Goal: Task Accomplishment & Management: Complete application form

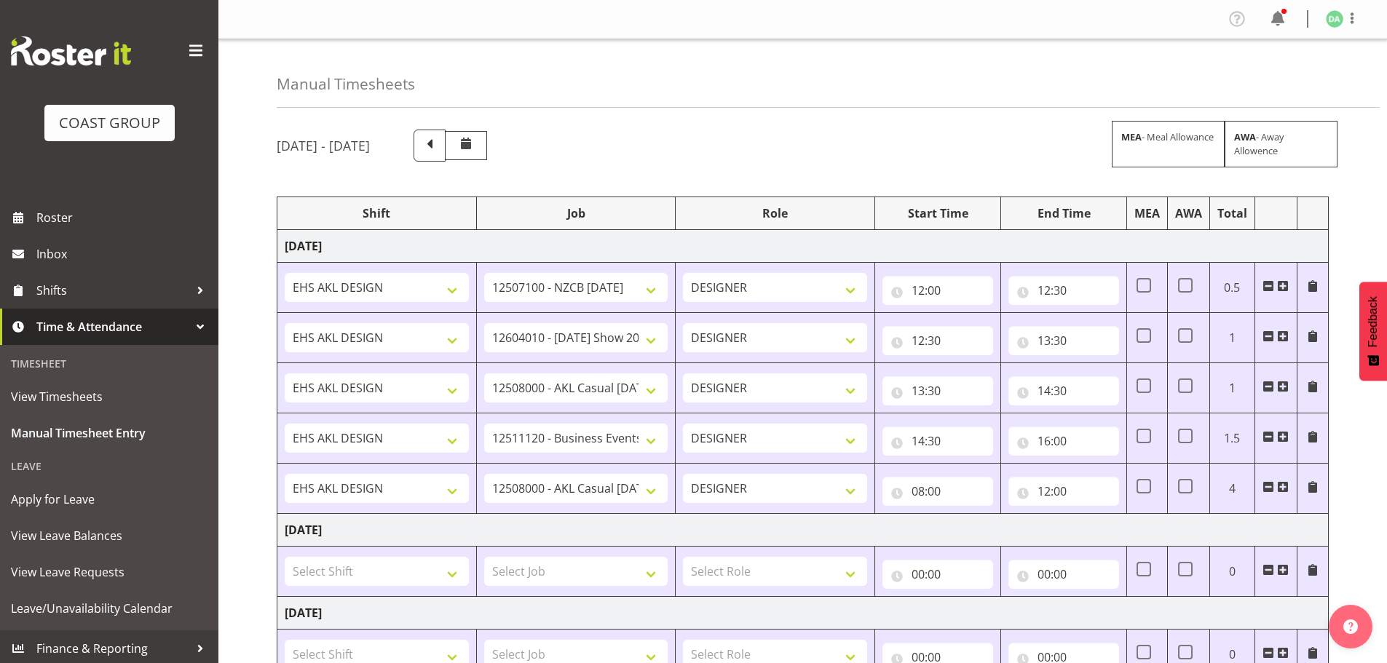
select select "9285"
select select "10417"
select select "8652"
select select "10290"
select select "8652"
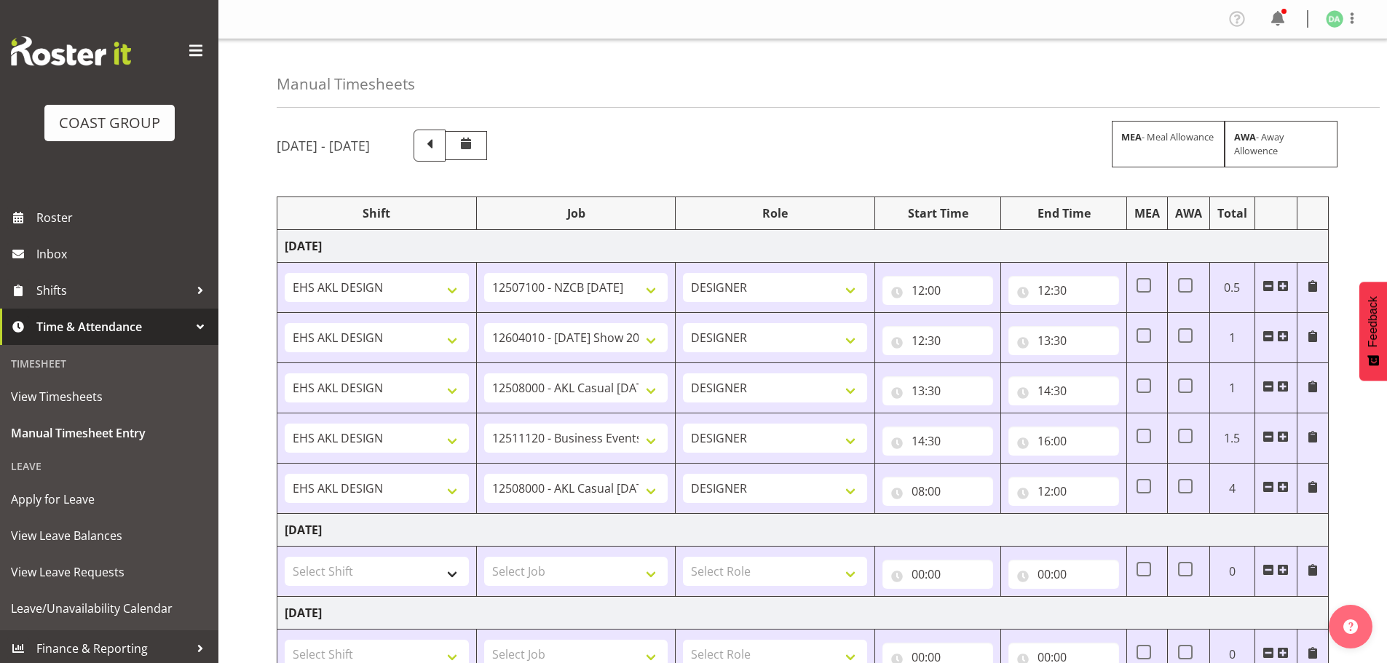
scroll to position [364, 0]
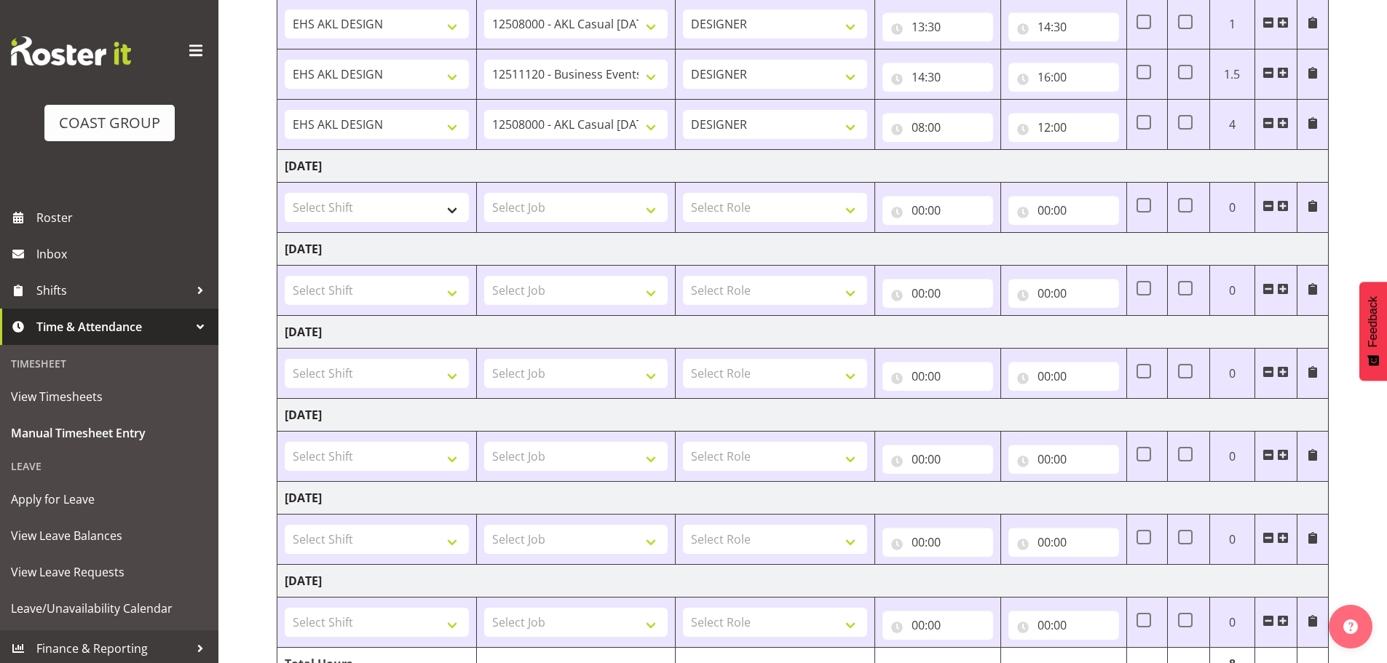
select select "1321"
click at [285, 193] on select "Select Shift EHS AKL DESIGN" at bounding box center [377, 207] width 184 height 29
click at [1284, 207] on span at bounding box center [1283, 206] width 12 height 12
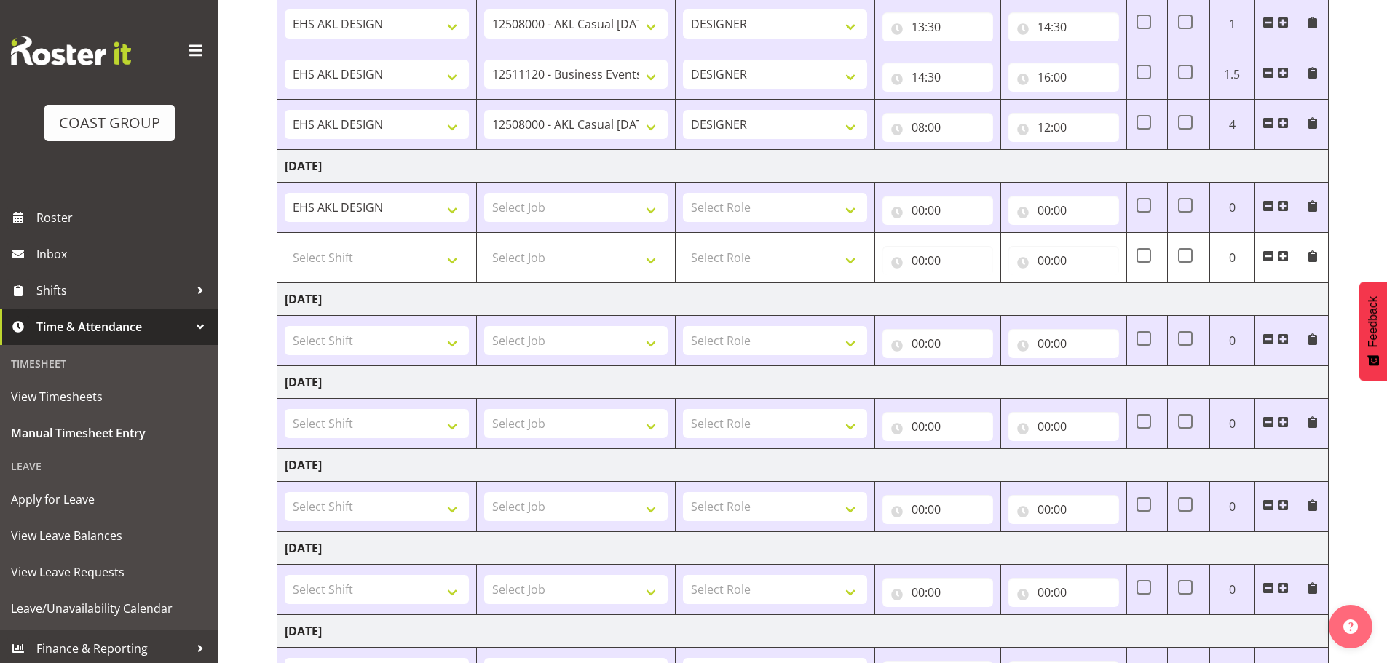
click at [1284, 207] on span at bounding box center [1283, 206] width 12 height 12
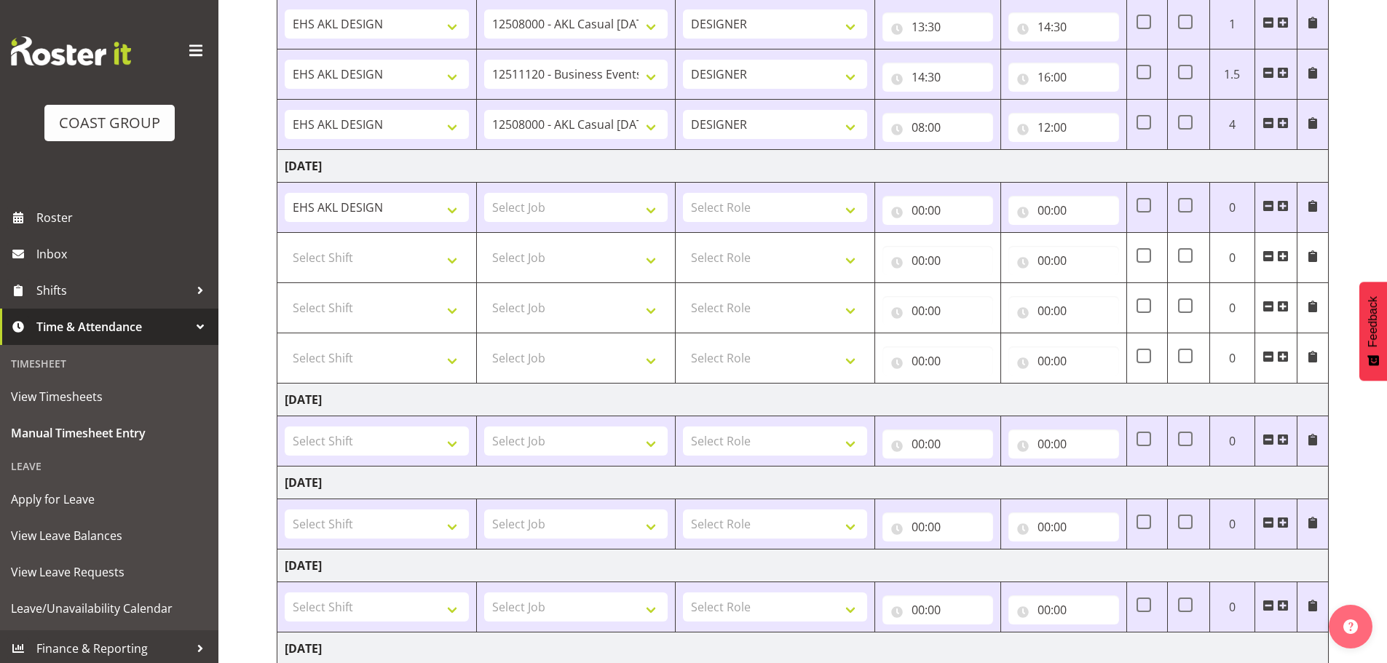
click at [1284, 207] on span at bounding box center [1283, 206] width 12 height 12
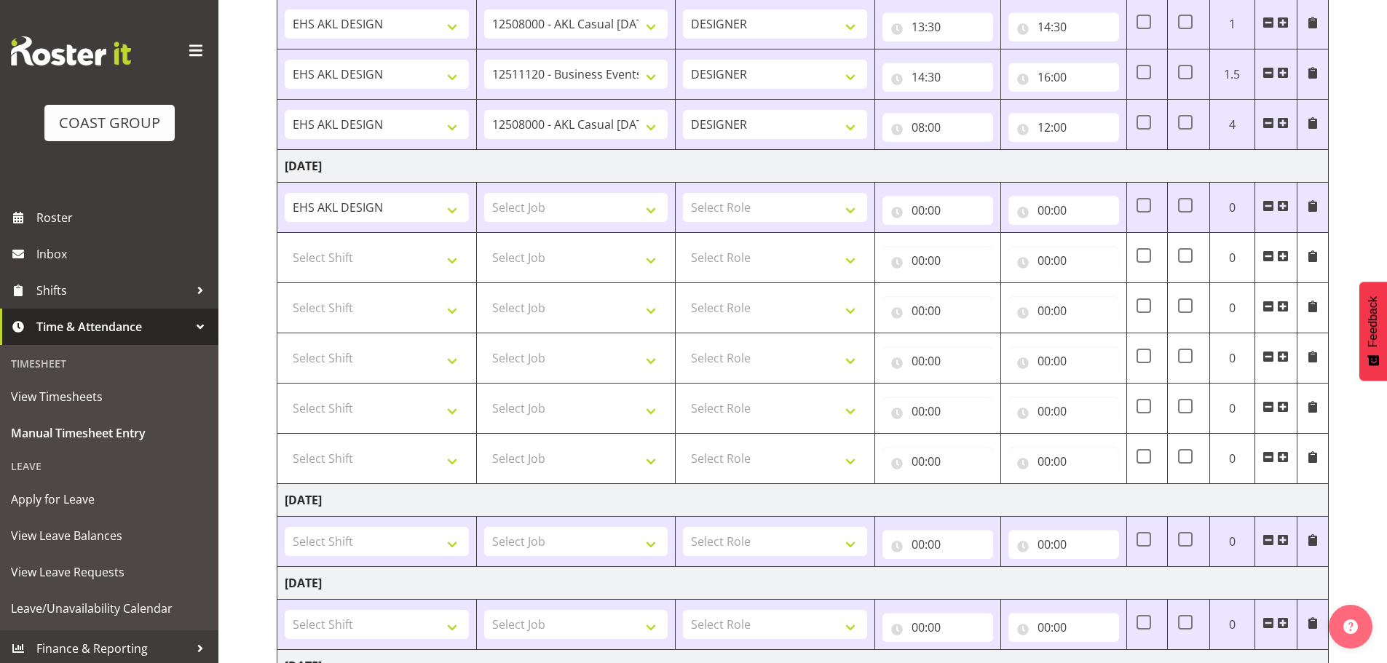
click at [1284, 207] on span at bounding box center [1283, 206] width 12 height 12
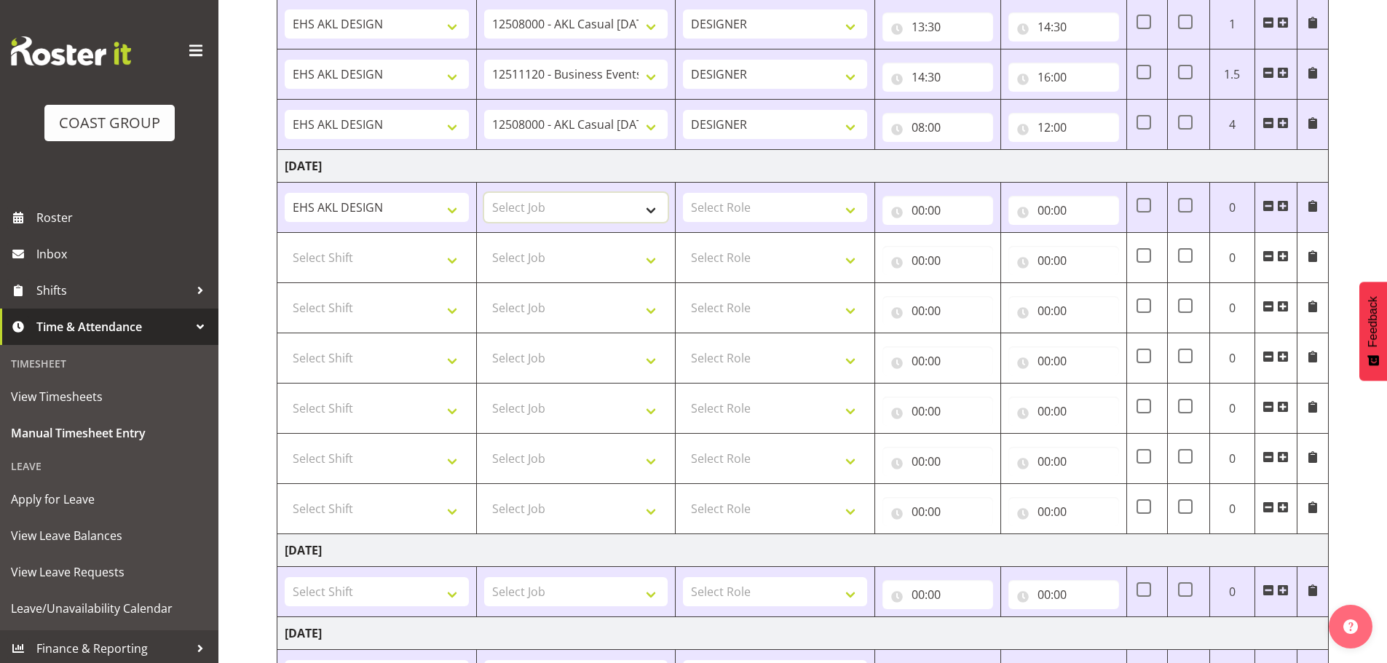
click at [596, 200] on select "Select Job 1 Carlton Events 1 [PERSON_NAME][GEOGRAPHIC_DATA] 1 [PERSON_NAME][GE…" at bounding box center [576, 207] width 184 height 29
select select "69"
click at [484, 193] on select "Select Job 1 Carlton Events 1 [PERSON_NAME][GEOGRAPHIC_DATA] 1 [PERSON_NAME][GE…" at bounding box center [576, 207] width 184 height 29
click at [732, 211] on select "Select Role DESIGNER Designer" at bounding box center [775, 207] width 184 height 29
select select "38"
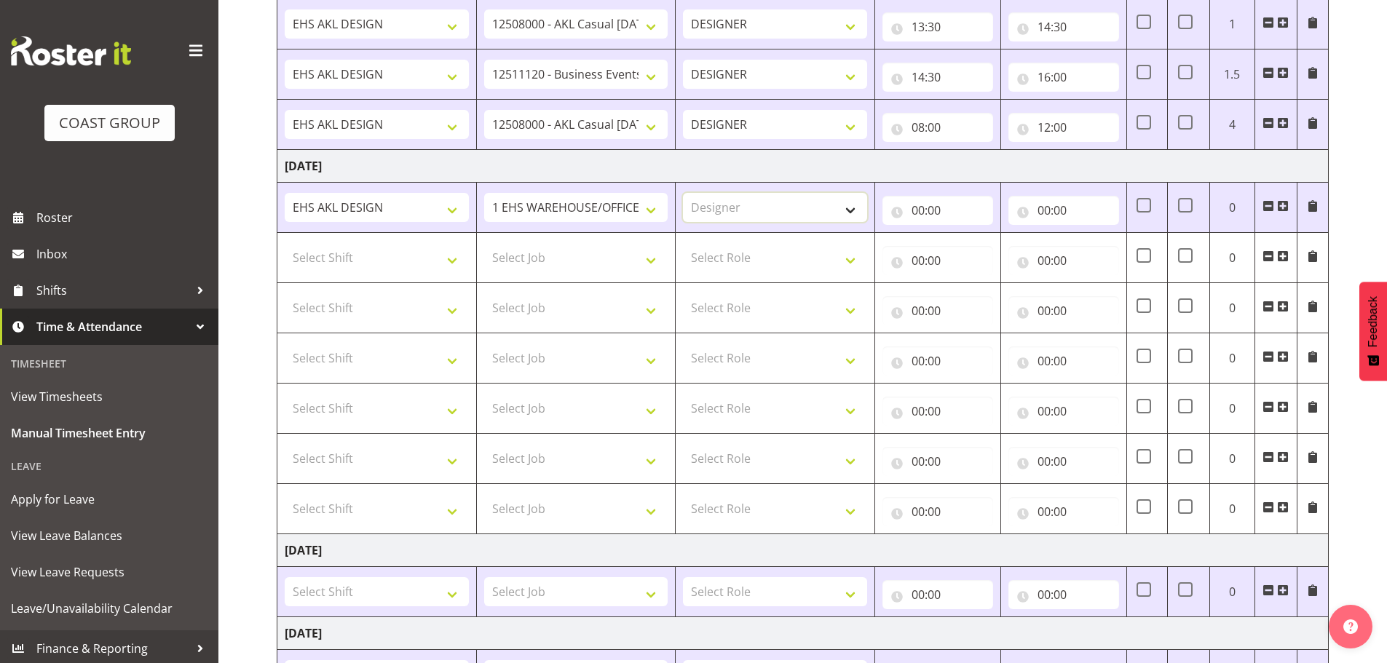
click at [683, 193] on select "Select Role DESIGNER Designer" at bounding box center [775, 207] width 184 height 29
click at [912, 218] on input "00:00" at bounding box center [937, 210] width 111 height 29
click at [972, 253] on select "00 01 02 03 04 05 06 07 08 09 10 11 12 13 14 15 16 17 18 19 20 21 22 23" at bounding box center [981, 248] width 33 height 29
select select "8"
click at [965, 234] on select "00 01 02 03 04 05 06 07 08 09 10 11 12 13 14 15 16 17 18 19 20 21 22 23" at bounding box center [981, 248] width 33 height 29
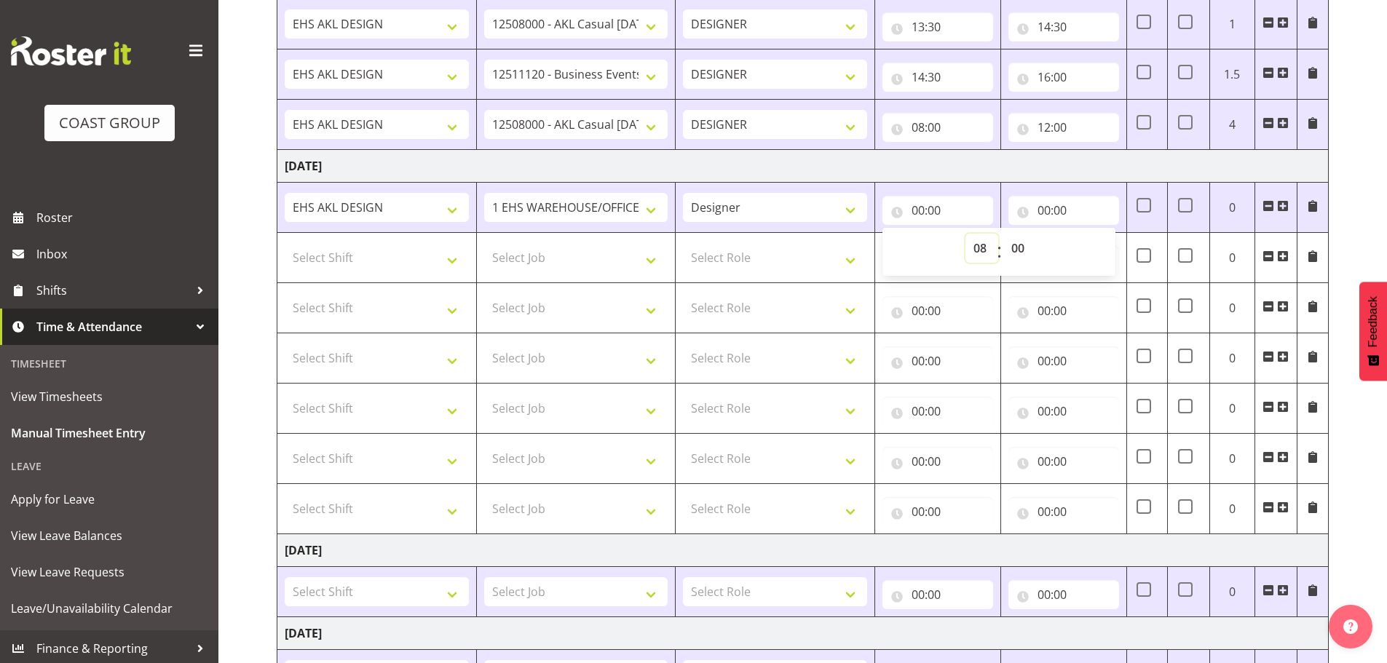
type input "08:00"
click at [1060, 185] on td "00:00 00 01 02 03 04 05 06 07 08 09 10 11 12 13 14 15 16 17 18 19 20 21 22 23 :…" at bounding box center [1064, 208] width 126 height 50
click at [1066, 210] on input "00:00" at bounding box center [1063, 210] width 111 height 29
click at [1109, 247] on select "00 01 02 03 04 05 06 07 08 09 10 11 12 13 14 15 16 17 18 19 20 21 22 23" at bounding box center [1107, 248] width 33 height 29
select select "8"
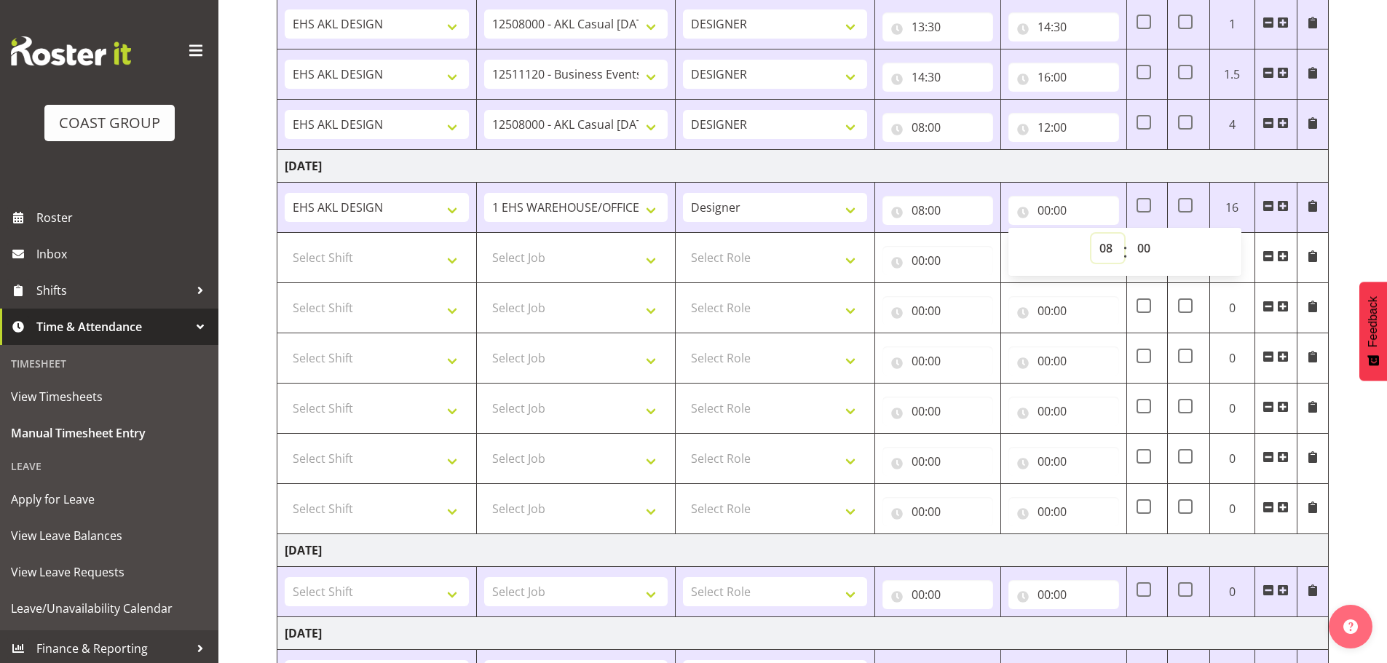
click at [1091, 234] on select "00 01 02 03 04 05 06 07 08 09 10 11 12 13 14 15 16 17 18 19 20 21 22 23" at bounding box center [1107, 248] width 33 height 29
type input "08:00"
drag, startPoint x: 1141, startPoint y: 229, endPoint x: 1143, endPoint y: 247, distance: 18.3
click at [1141, 231] on div "00 01 02 03 04 05 06 07 08 09 10 11 12 13 14 15 16 17 18 19 20 21 22 23 : 00 01…" at bounding box center [1124, 252] width 233 height 48
click at [1143, 255] on select "00 01 02 03 04 05 06 07 08 09 10 11 12 13 14 15 16 17 18 19 20 21 22 23 24 25 2…" at bounding box center [1145, 248] width 33 height 29
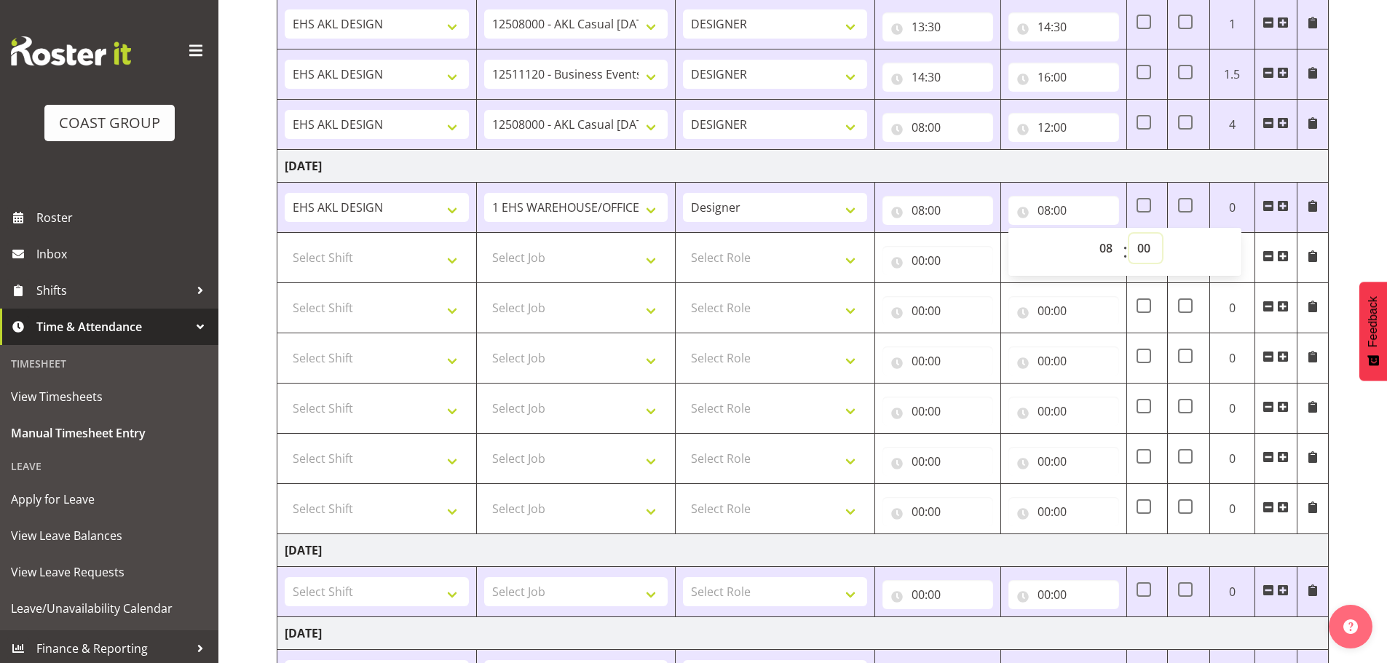
select select "30"
click at [1129, 234] on select "00 01 02 03 04 05 06 07 08 09 10 11 12 13 14 15 16 17 18 19 20 21 22 23 24 25 2…" at bounding box center [1145, 248] width 33 height 29
type input "08:30"
click at [369, 263] on select "Select Shift EHS AKL DESIGN" at bounding box center [377, 257] width 184 height 29
select select "1321"
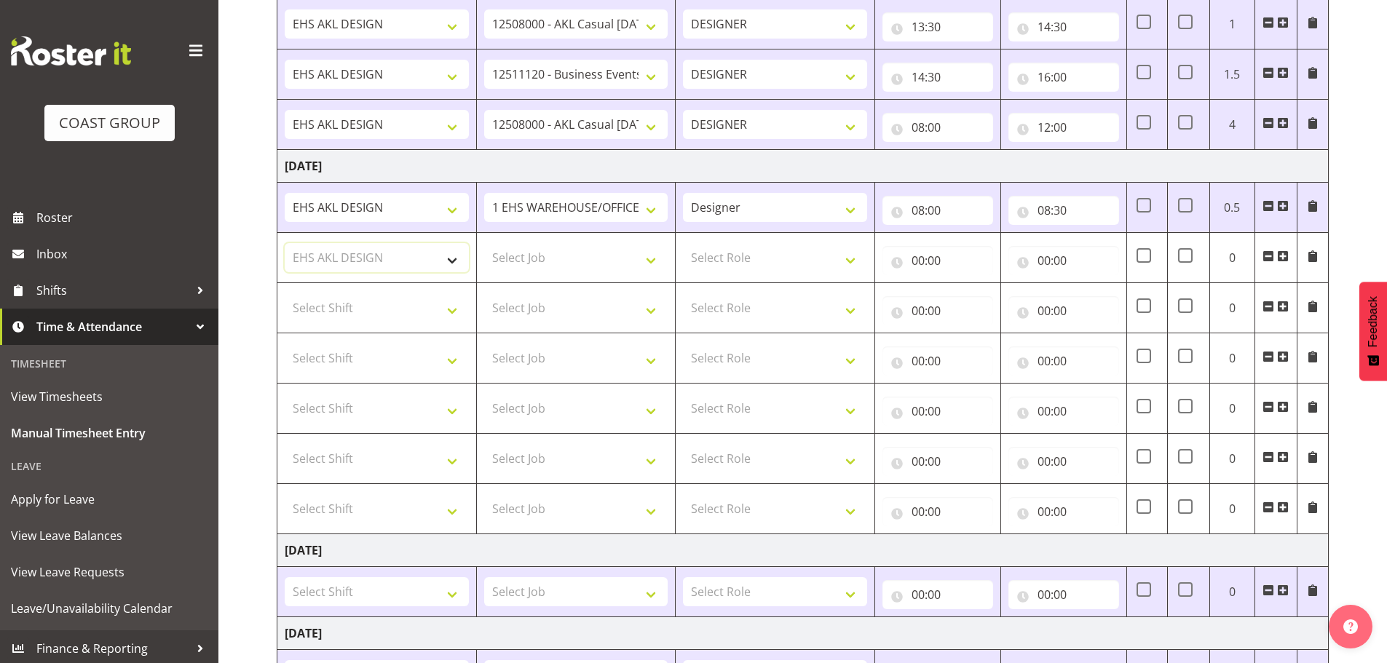
click at [285, 243] on select "Select Shift EHS AKL DESIGN" at bounding box center [377, 257] width 184 height 29
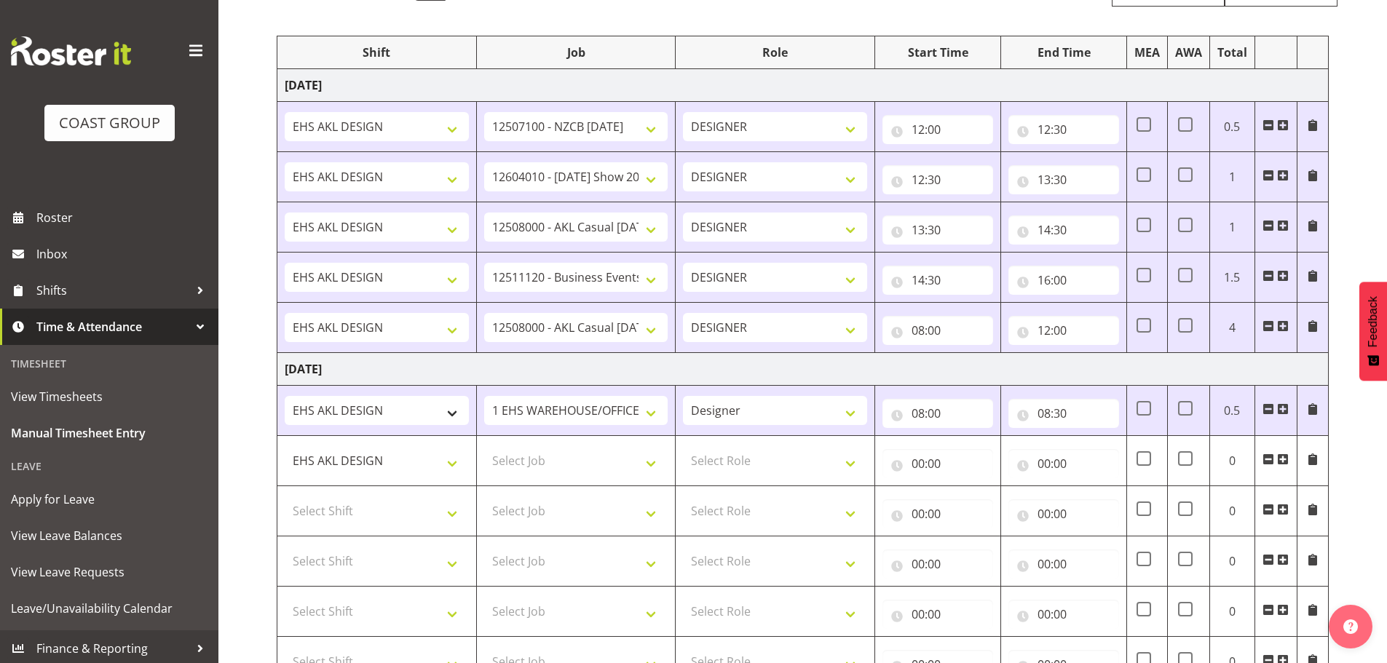
scroll to position [146, 0]
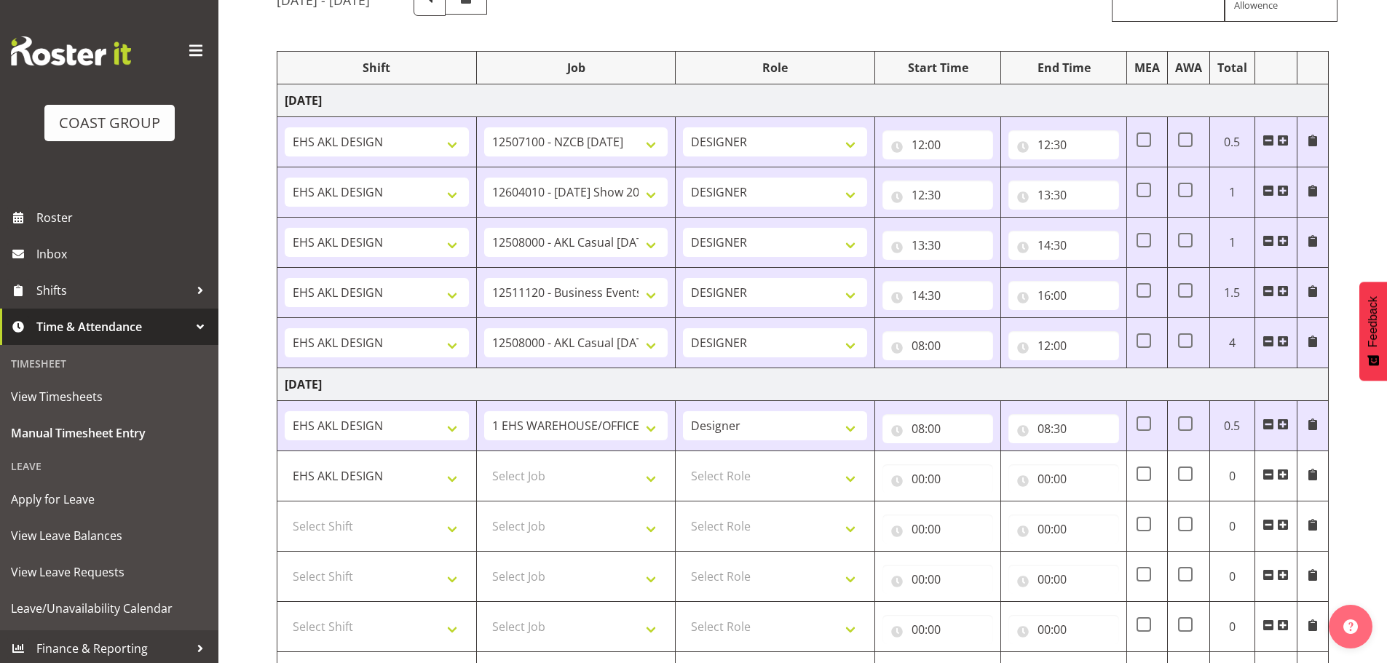
click at [522, 499] on td "Select Job 1 Carlton Events 1 [PERSON_NAME][GEOGRAPHIC_DATA] 1 [PERSON_NAME][GE…" at bounding box center [575, 476] width 199 height 50
click at [531, 483] on select "Select Job 1 Carlton Events 1 [PERSON_NAME][GEOGRAPHIC_DATA] 1 [PERSON_NAME][GE…" at bounding box center [576, 475] width 184 height 29
select select "10290"
click at [484, 461] on select "Select Job 1 Carlton Events 1 [PERSON_NAME][GEOGRAPHIC_DATA] 1 [PERSON_NAME][GE…" at bounding box center [576, 475] width 184 height 29
click at [761, 478] on select "Select Role DESIGNER Designer" at bounding box center [775, 475] width 184 height 29
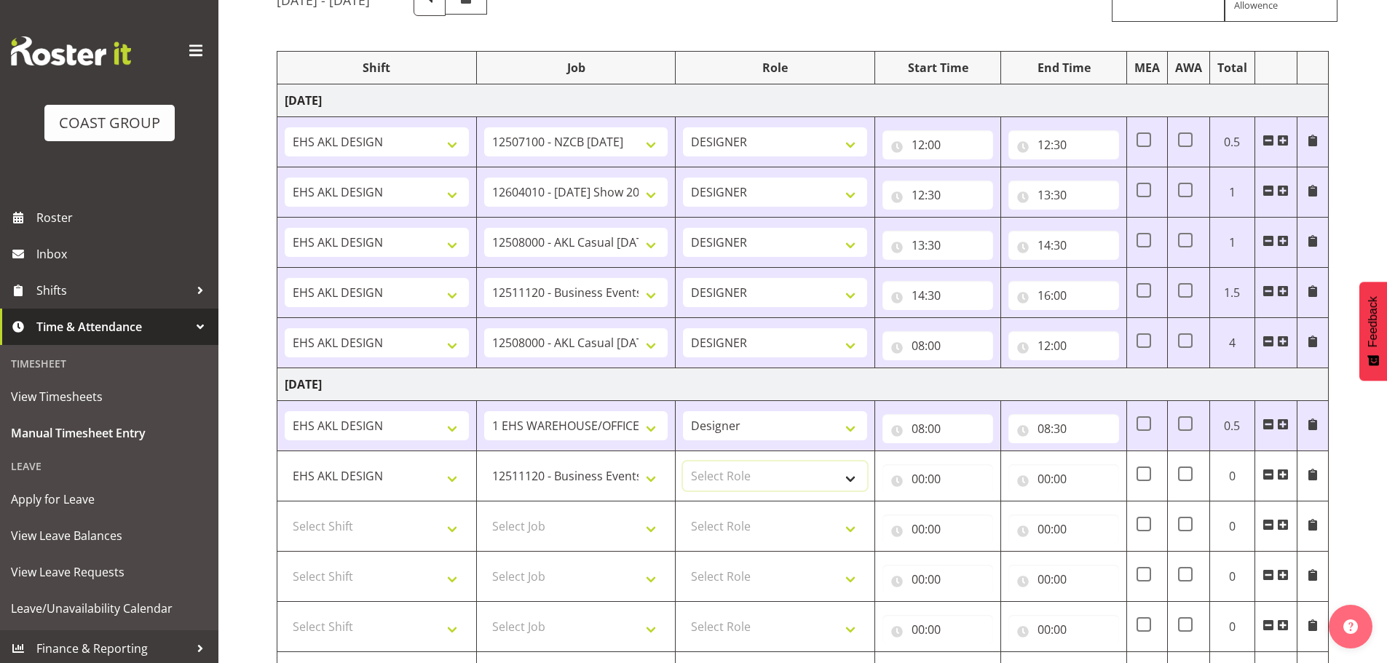
drag, startPoint x: 768, startPoint y: 490, endPoint x: 793, endPoint y: 491, distance: 25.5
click at [768, 490] on select "Select Role DESIGNER Designer" at bounding box center [775, 475] width 184 height 29
click at [809, 485] on select "Select Role DESIGNER Designer" at bounding box center [775, 475] width 184 height 29
select select "215"
click at [683, 461] on select "Select Role DESIGNER Designer" at bounding box center [775, 475] width 184 height 29
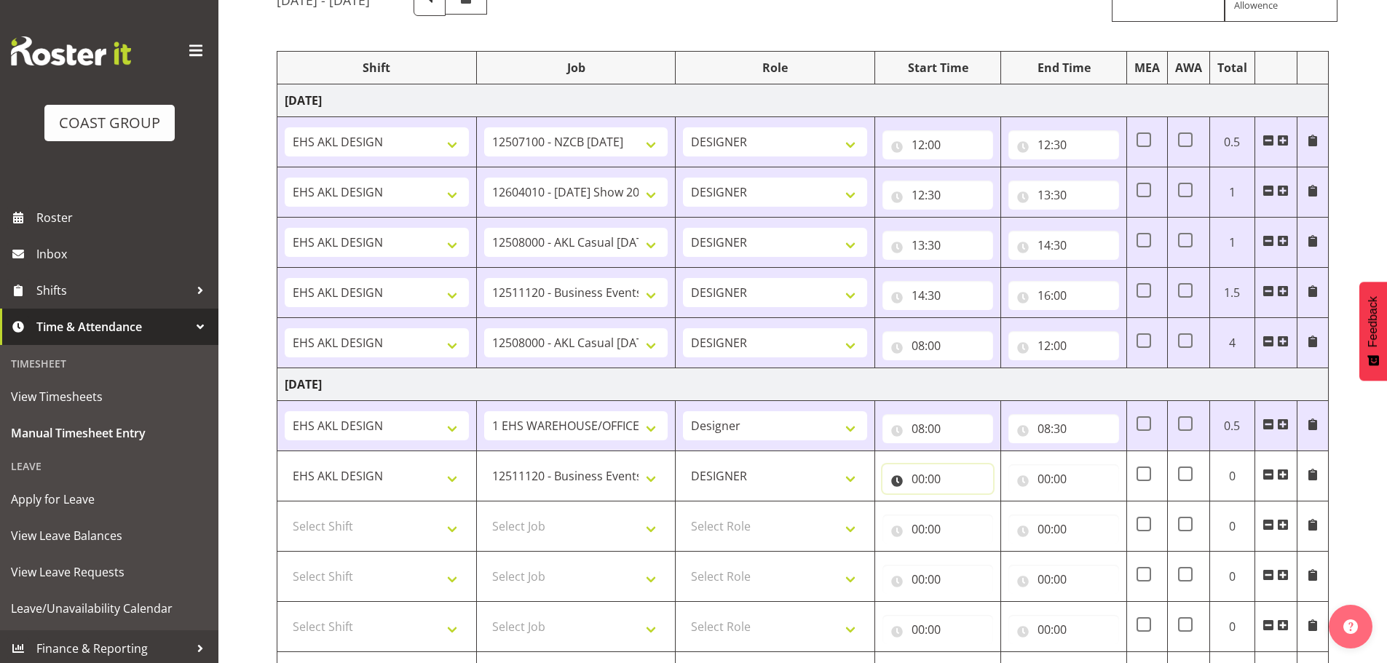
click at [933, 473] on input "00:00" at bounding box center [937, 478] width 111 height 29
click at [964, 511] on div "00 01 02 03 04 05 06 07 08 09 10 11 12 13 14 15 16 17 18 19 20 21 22 23" at bounding box center [980, 520] width 33 height 36
click at [973, 512] on select "00 01 02 03 04 05 06 07 08 09 10 11 12 13 14 15 16 17 18 19 20 21 22 23" at bounding box center [981, 516] width 33 height 29
select select "8"
click at [965, 502] on select "00 01 02 03 04 05 06 07 08 09 10 11 12 13 14 15 16 17 18 19 20 21 22 23" at bounding box center [981, 516] width 33 height 29
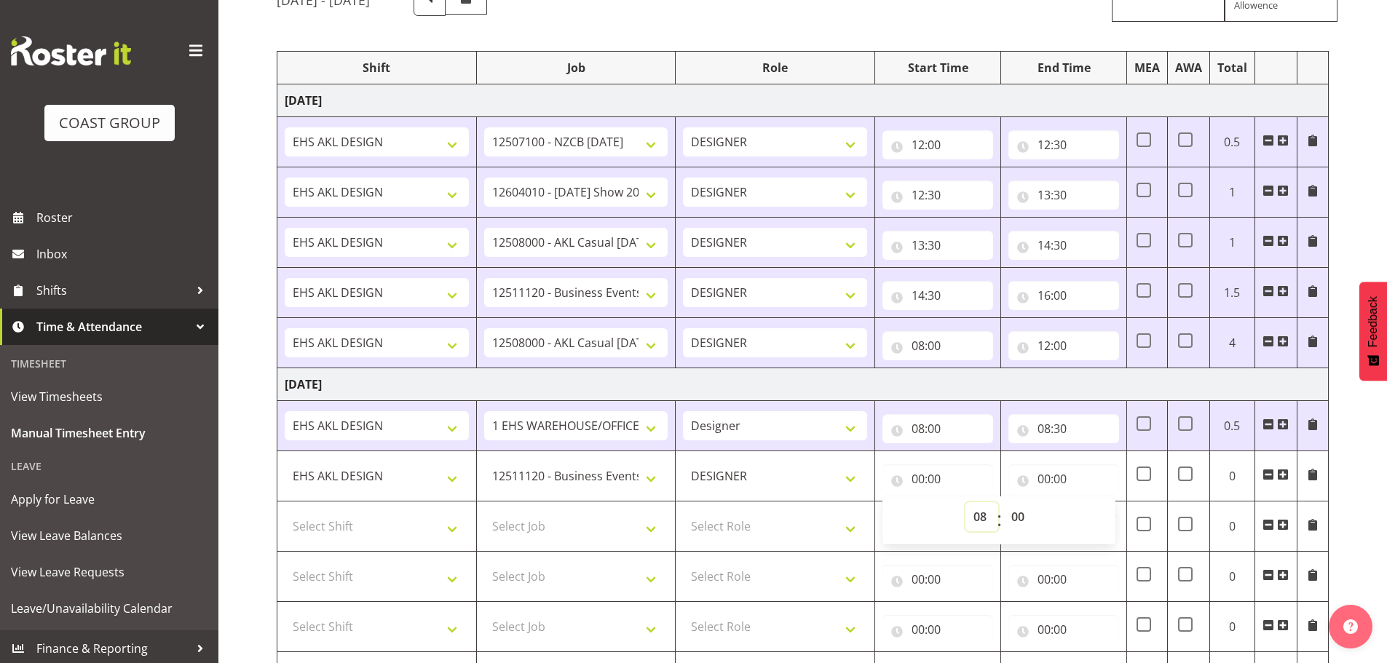
type input "08:00"
click at [1013, 523] on select "00 01 02 03 04 05 06 07 08 09 10 11 12 13 14 15 16 17 18 19 20 21 22 23 24 25 2…" at bounding box center [1019, 516] width 33 height 29
select select "30"
click at [1003, 502] on select "00 01 02 03 04 05 06 07 08 09 10 11 12 13 14 15 16 17 18 19 20 21 22 23 24 25 2…" at bounding box center [1019, 516] width 33 height 29
type input "08:30"
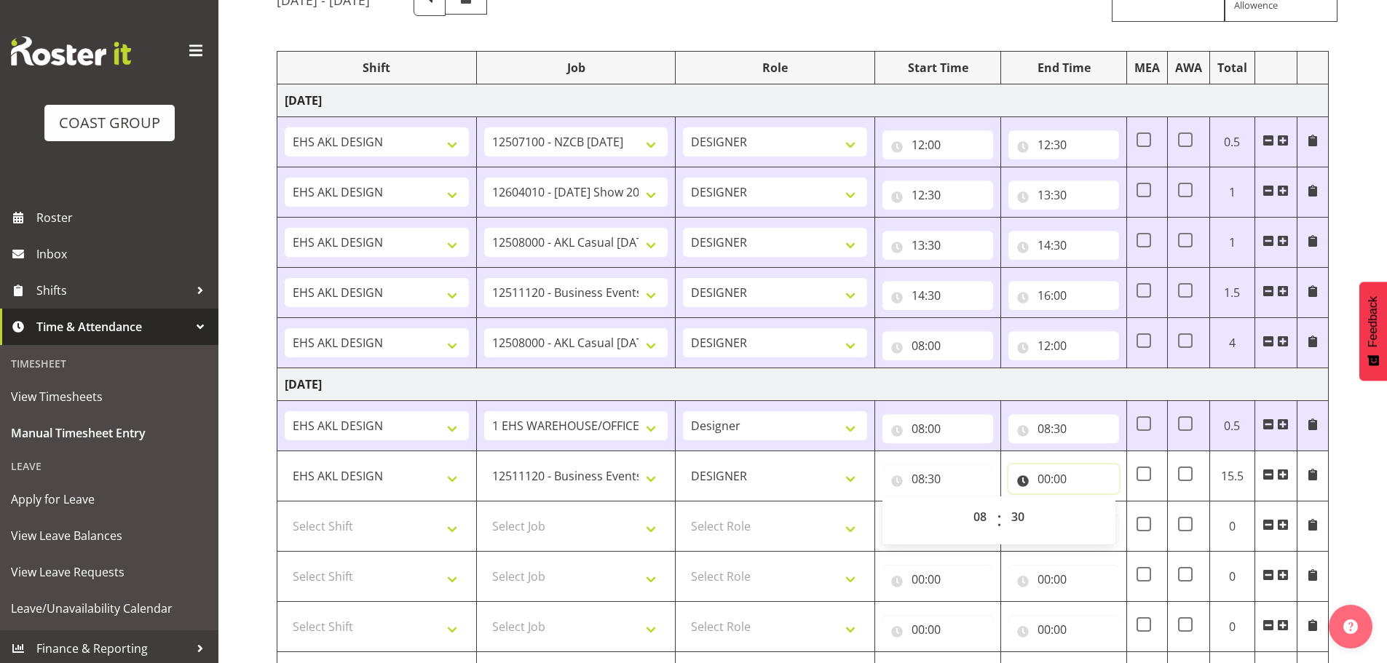
click at [1064, 483] on input "00:00" at bounding box center [1063, 478] width 111 height 29
click at [1100, 510] on select "00 01 02 03 04 05 06 07 08 09 10 11 12 13 14 15 16 17 18 19 20 21 22 23" at bounding box center [1107, 516] width 33 height 29
select select "9"
click at [1091, 502] on select "00 01 02 03 04 05 06 07 08 09 10 11 12 13 14 15 16 17 18 19 20 21 22 23" at bounding box center [1107, 516] width 33 height 29
type input "09:00"
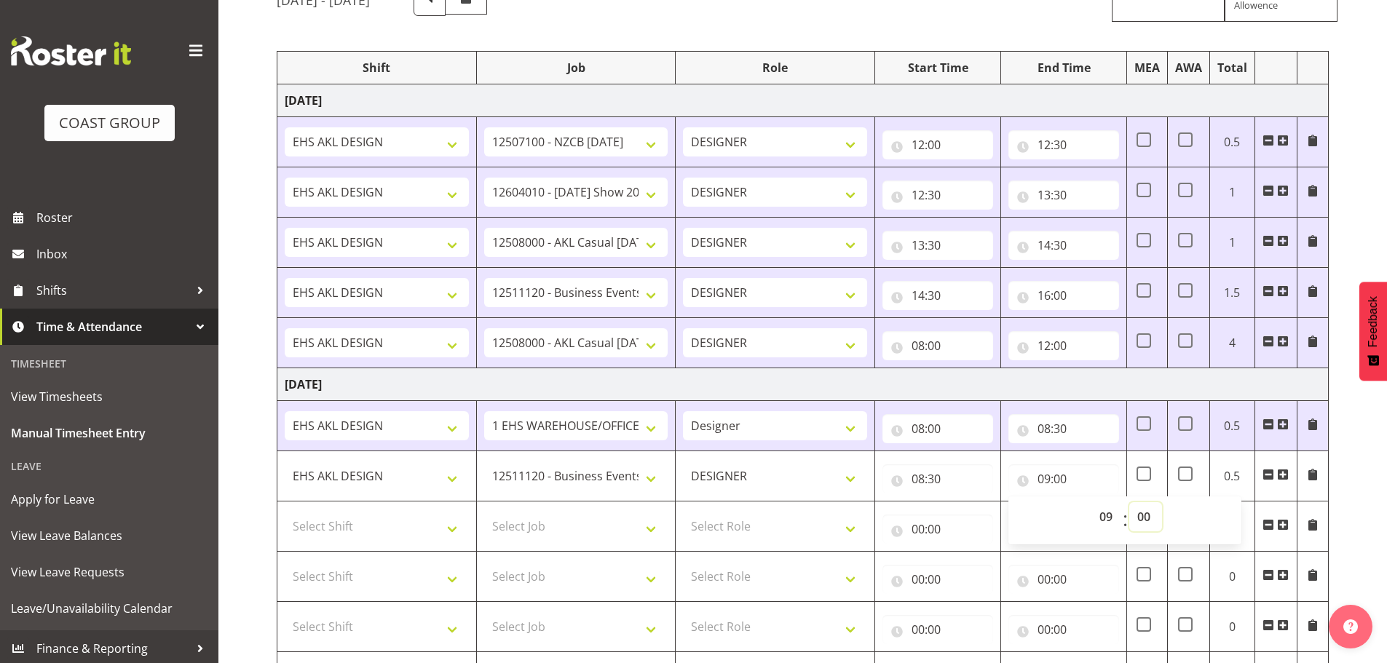
drag, startPoint x: 1144, startPoint y: 520, endPoint x: 1144, endPoint y: 505, distance: 14.6
click at [1144, 520] on select "00 01 02 03 04 05 06 07 08 09 10 11 12 13 14 15 16 17 18 19 20 21 22 23 24 25 2…" at bounding box center [1145, 516] width 33 height 29
select select "30"
click at [1129, 502] on select "00 01 02 03 04 05 06 07 08 09 10 11 12 13 14 15 16 17 18 19 20 21 22 23 24 25 2…" at bounding box center [1145, 516] width 33 height 29
type input "09:30"
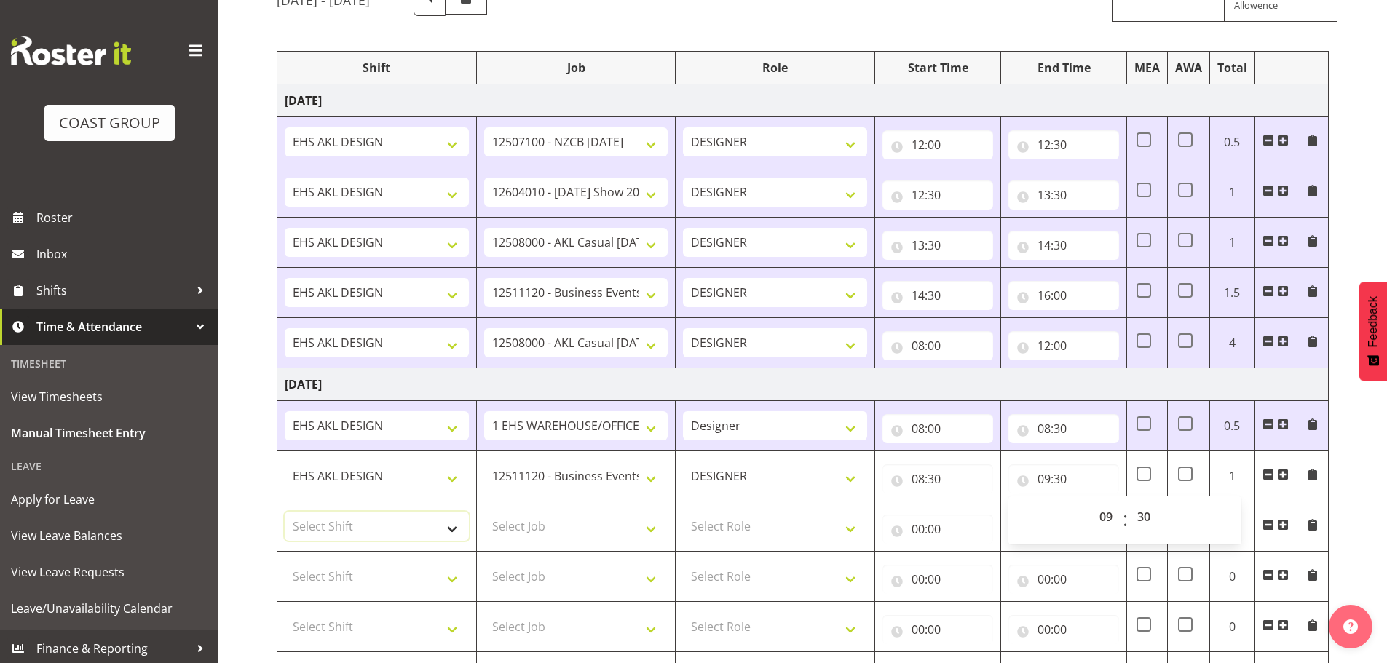
click at [377, 537] on select "Select Shift EHS AKL DESIGN" at bounding box center [377, 526] width 184 height 29
select select "1321"
click at [285, 512] on select "Select Shift EHS AKL DESIGN" at bounding box center [377, 526] width 184 height 29
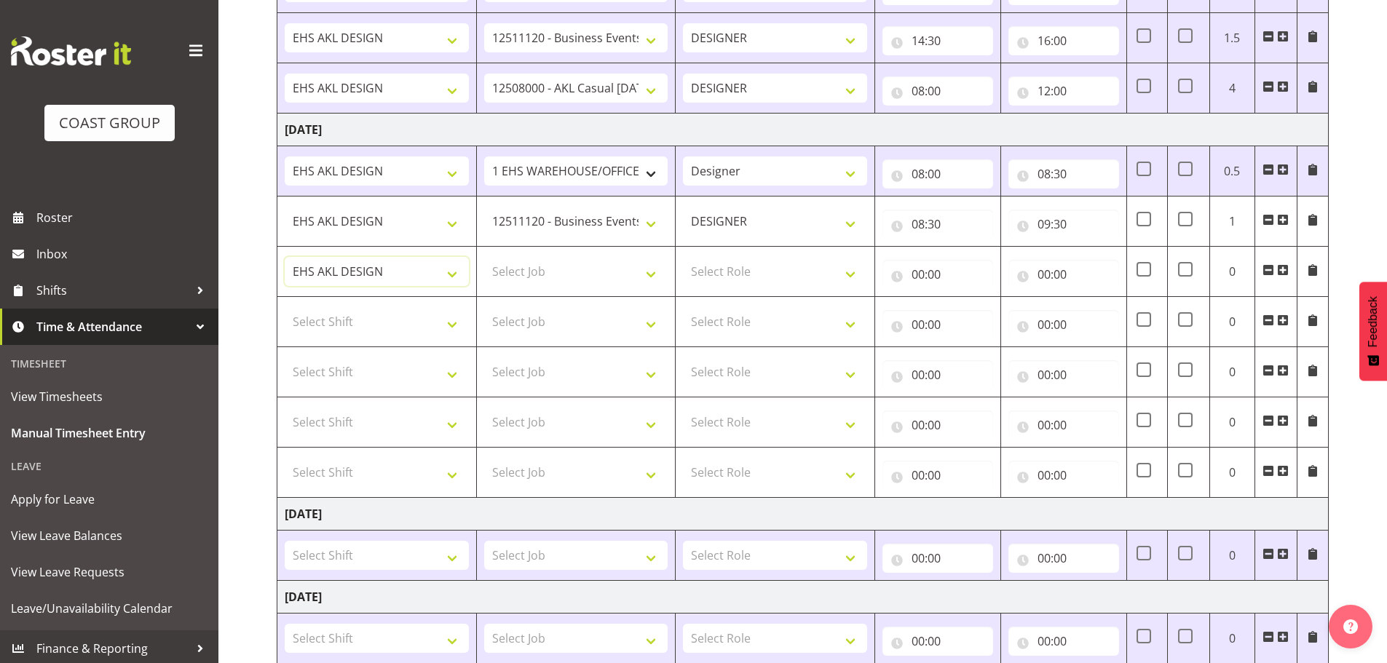
scroll to position [437, 0]
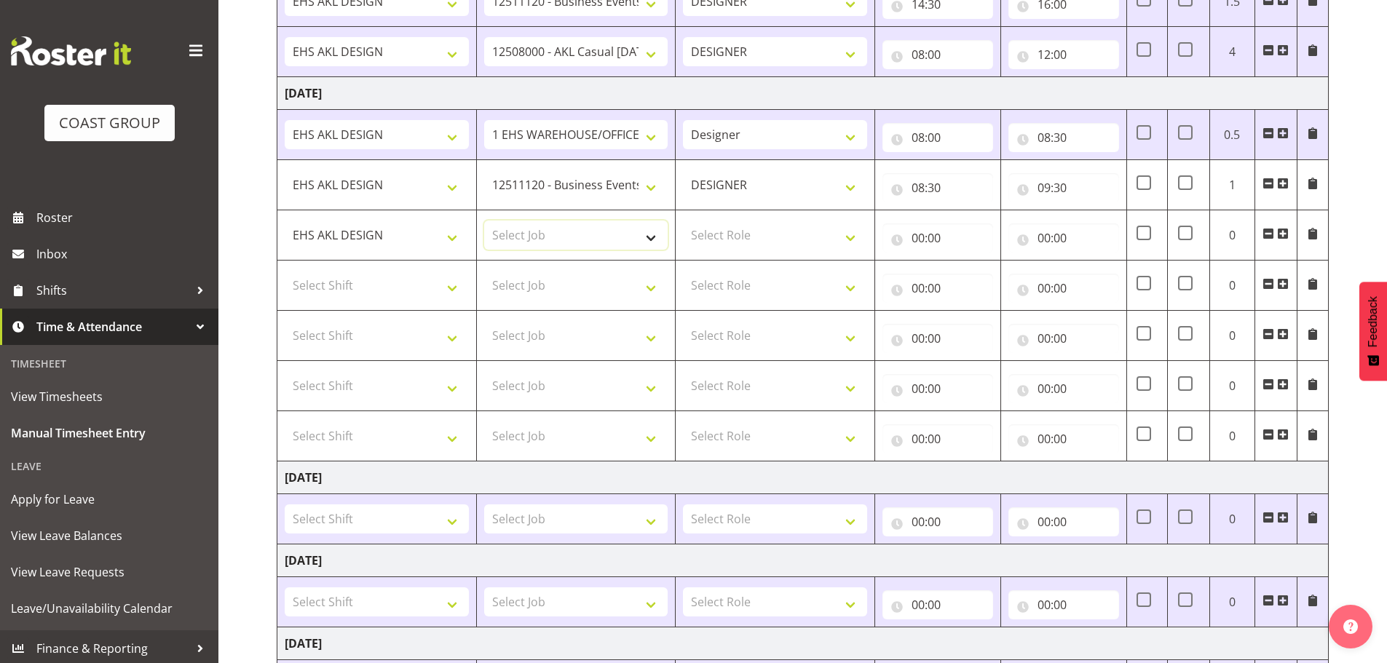
click at [520, 233] on select "Select Job 1 Carlton Events 1 [PERSON_NAME][GEOGRAPHIC_DATA] 1 [PERSON_NAME][GE…" at bounding box center [576, 235] width 184 height 29
select select "9358"
click at [484, 221] on select "Select Job 1 Carlton Events 1 [PERSON_NAME][GEOGRAPHIC_DATA] 1 [PERSON_NAME][GE…" at bounding box center [576, 235] width 184 height 29
drag, startPoint x: 750, startPoint y: 236, endPoint x: 758, endPoint y: 249, distance: 15.4
click at [750, 236] on select "Select Role DESIGNER Designer" at bounding box center [775, 235] width 184 height 29
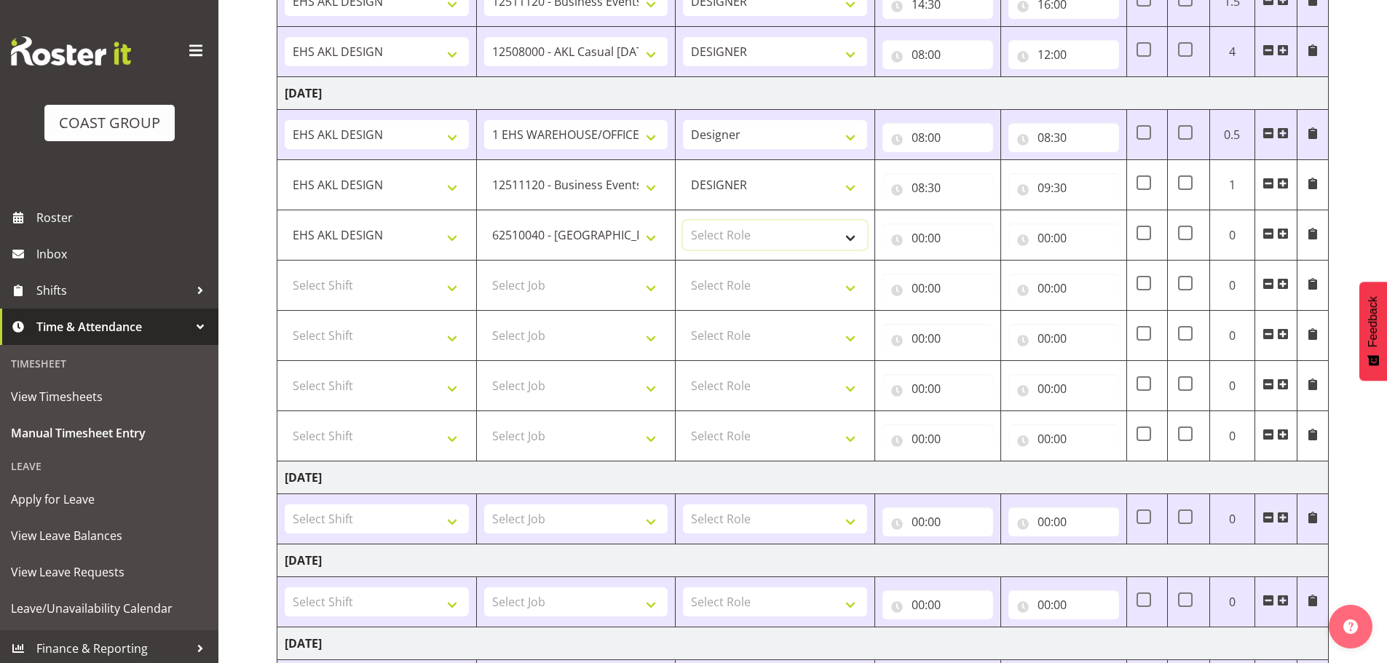
select select "215"
click at [683, 221] on select "Select Role DESIGNER Designer" at bounding box center [775, 235] width 184 height 29
click at [956, 241] on input "00:00" at bounding box center [937, 237] width 111 height 29
click at [976, 282] on select "00 01 02 03 04 05 06 07 08 09 10 11 12 13 14 15 16 17 18 19 20 21 22 23" at bounding box center [981, 275] width 33 height 29
select select "9"
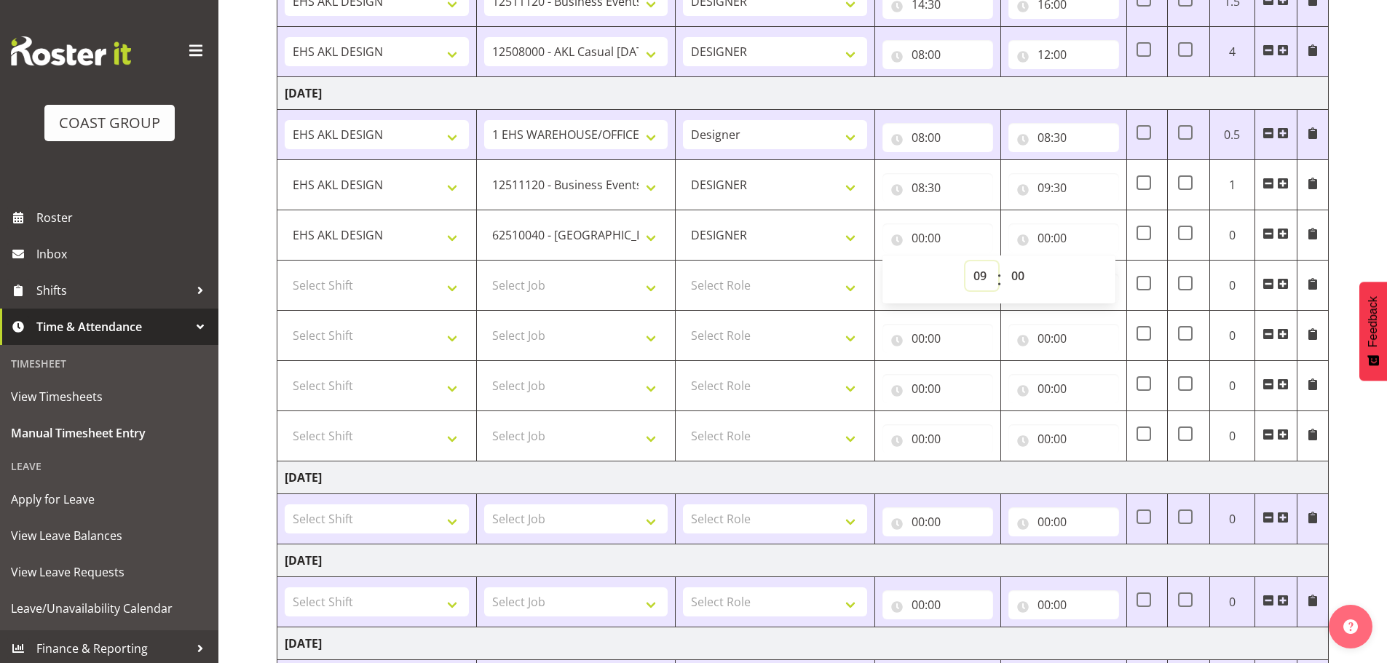
click at [965, 261] on select "00 01 02 03 04 05 06 07 08 09 10 11 12 13 14 15 16 17 18 19 20 21 22 23" at bounding box center [981, 275] width 33 height 29
type input "09:00"
click at [1012, 269] on select "00 01 02 03 04 05 06 07 08 09 10 11 12 13 14 15 16 17 18 19 20 21 22 23 24 25 2…" at bounding box center [1019, 275] width 33 height 29
select select "30"
click at [1003, 261] on select "00 01 02 03 04 05 06 07 08 09 10 11 12 13 14 15 16 17 18 19 20 21 22 23 24 25 2…" at bounding box center [1019, 275] width 33 height 29
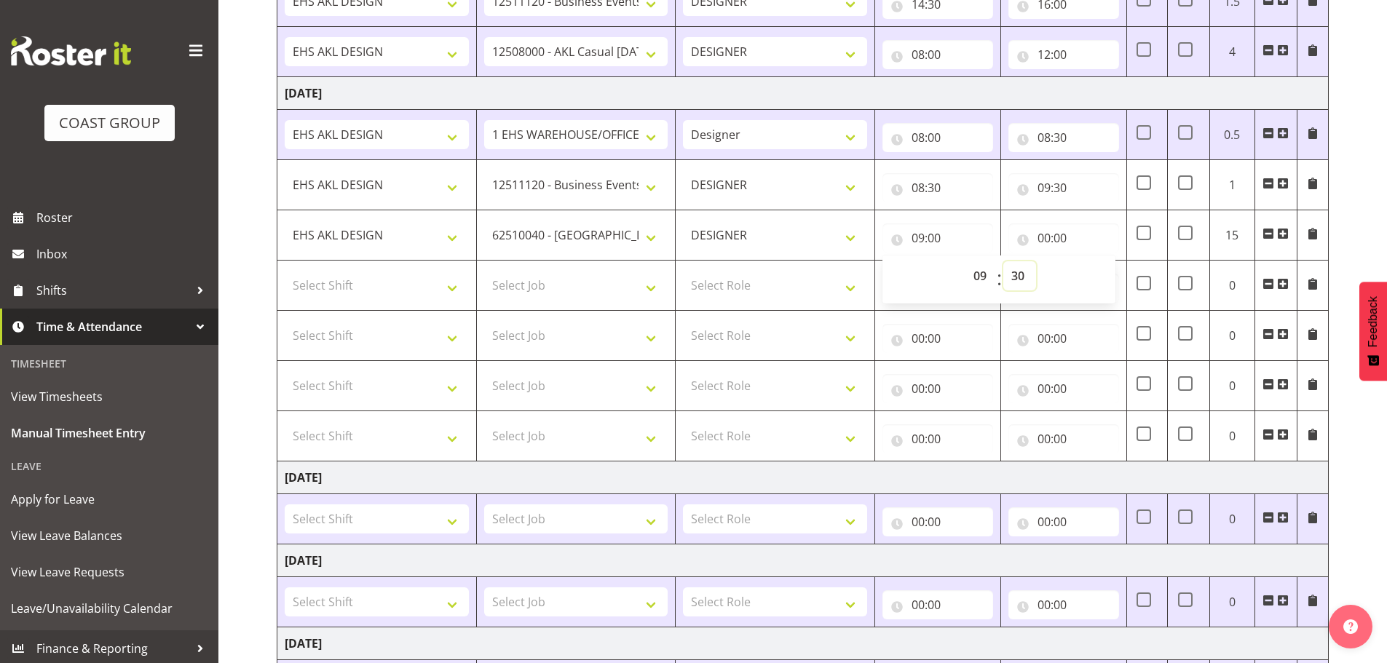
type input "09:30"
click at [1041, 242] on input "00:00" at bounding box center [1063, 237] width 111 height 29
click at [1101, 277] on select "00 01 02 03 04 05 06 07 08 09 10 11 12 13 14 15 16 17 18 19 20 21 22 23" at bounding box center [1107, 275] width 33 height 29
select select "12"
click at [1091, 261] on select "00 01 02 03 04 05 06 07 08 09 10 11 12 13 14 15 16 17 18 19 20 21 22 23" at bounding box center [1107, 275] width 33 height 29
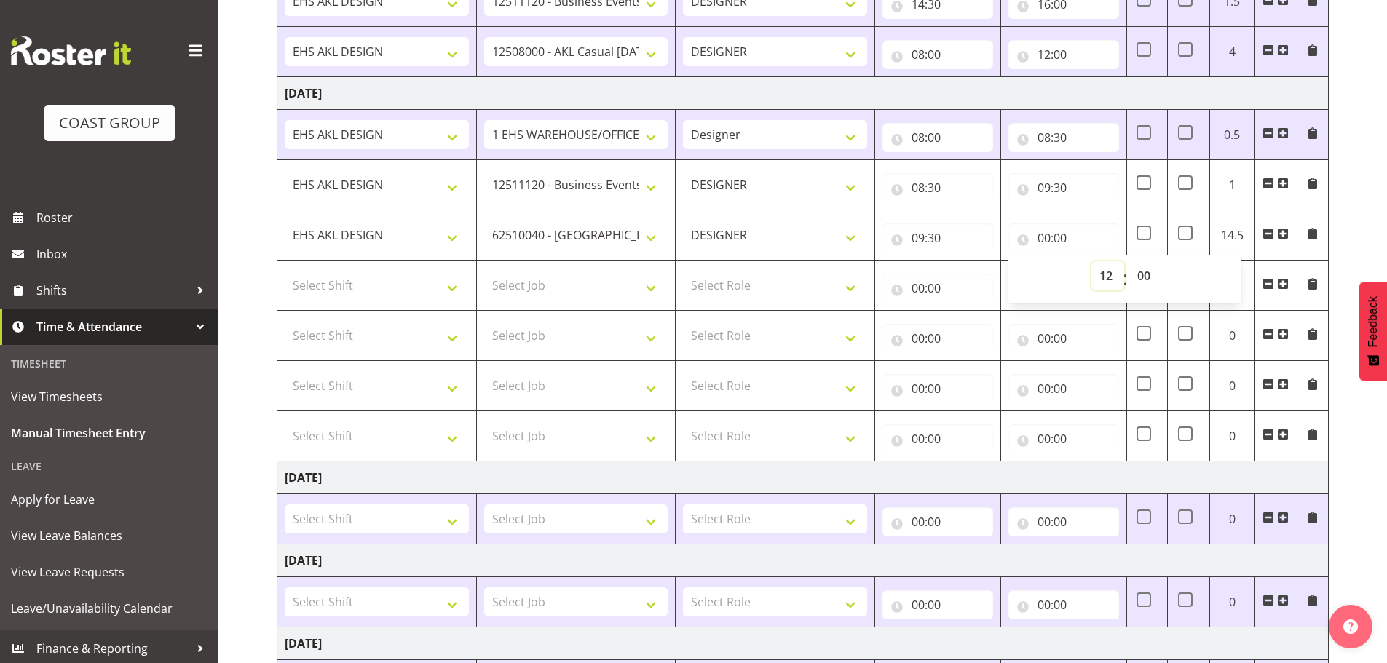
type input "12:00"
click at [376, 264] on td "Select Shift EHS AKL DESIGN" at bounding box center [376, 286] width 199 height 50
click at [373, 301] on td "Select Shift EHS AKL DESIGN" at bounding box center [376, 286] width 199 height 50
drag, startPoint x: 389, startPoint y: 290, endPoint x: 389, endPoint y: 299, distance: 8.7
click at [389, 290] on select "Select Shift EHS AKL DESIGN" at bounding box center [377, 285] width 184 height 29
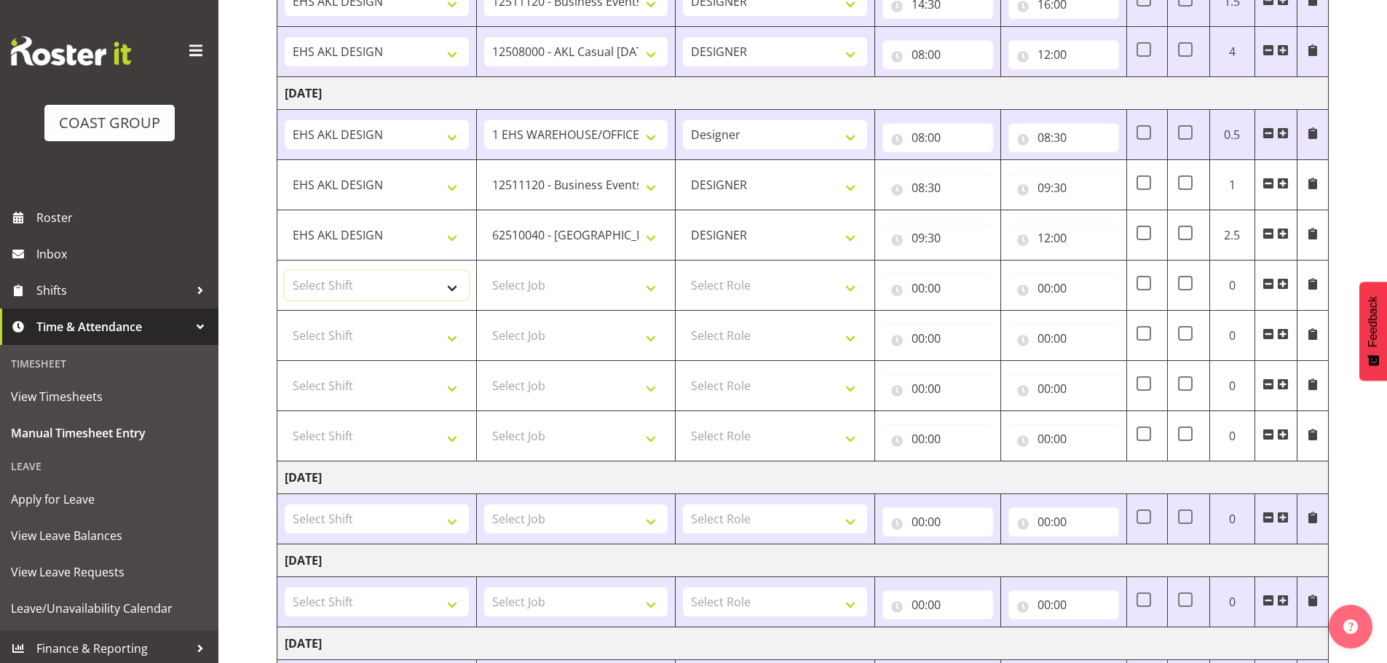
select select "1321"
click at [285, 271] on select "Select Shift EHS AKL DESIGN" at bounding box center [377, 285] width 184 height 29
click at [565, 283] on select "Select Job 1 Carlton Events 1 [PERSON_NAME][GEOGRAPHIC_DATA] 1 [PERSON_NAME][GE…" at bounding box center [576, 285] width 184 height 29
click at [593, 285] on select "1 Carlton Events 1 [PERSON_NAME] 1 [PERSON_NAME][GEOGRAPHIC_DATA] 1 EHS WAREHOU…" at bounding box center [576, 285] width 184 height 29
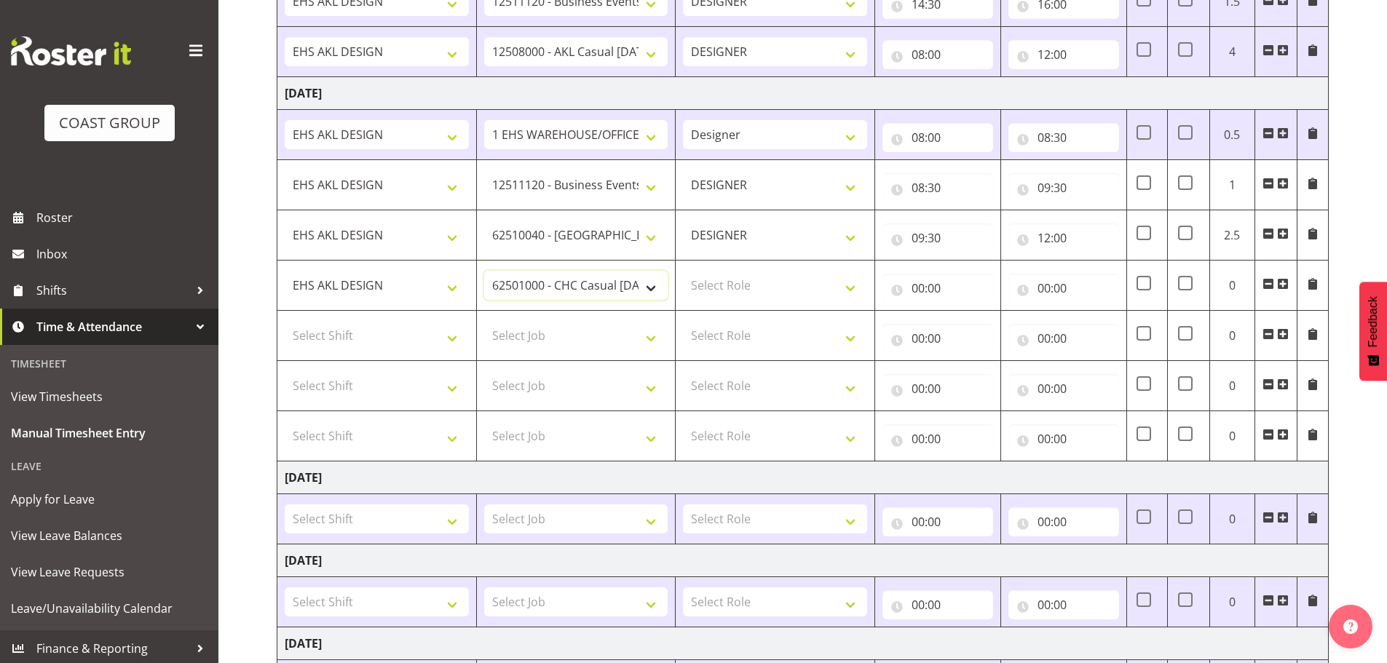
select select "8690"
click at [484, 271] on select "1 Carlton Events 1 [PERSON_NAME] 1 [PERSON_NAME][GEOGRAPHIC_DATA] 1 EHS WAREHOU…" at bounding box center [576, 285] width 184 height 29
click at [688, 295] on select "Select Role DESIGNER Designer" at bounding box center [775, 285] width 184 height 29
select select "215"
click at [683, 271] on select "Select Role DESIGNER Designer" at bounding box center [775, 285] width 184 height 29
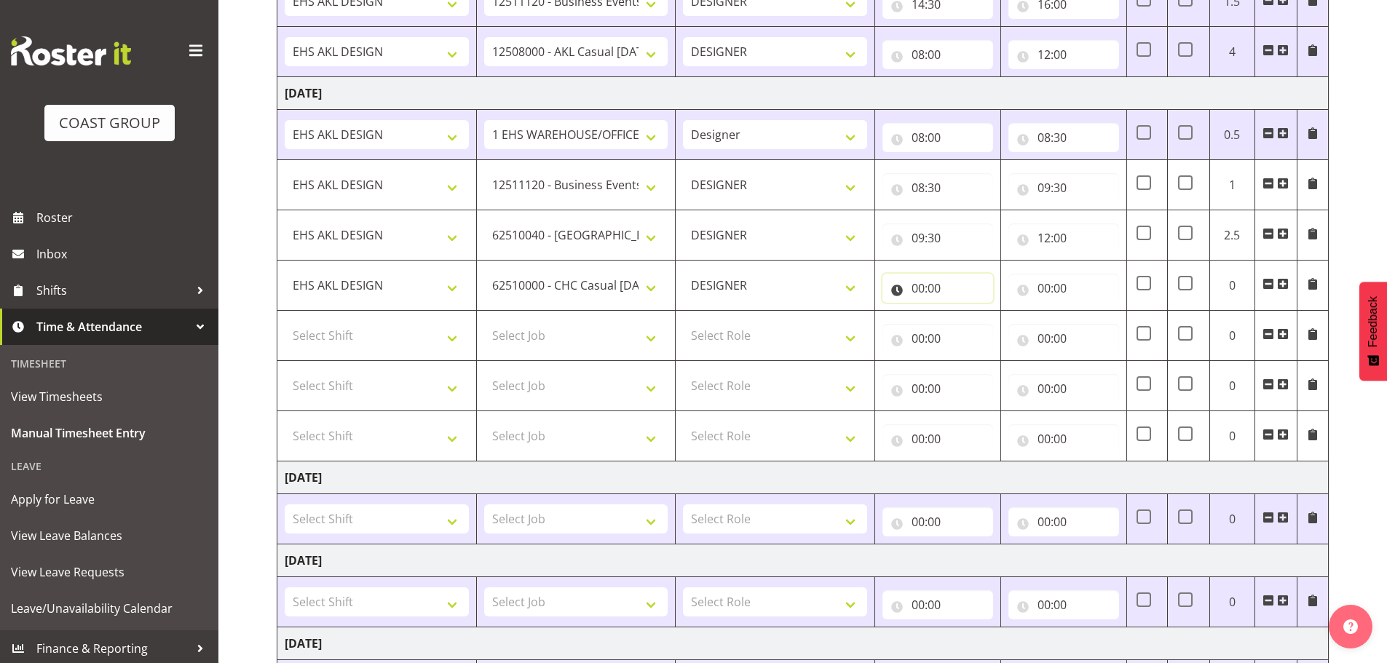
click at [905, 294] on input "00:00" at bounding box center [937, 288] width 111 height 29
click at [970, 322] on select "00 01 02 03 04 05 06 07 08 09 10 11 12 13 14 15 16 17 18 19 20 21 22 23" at bounding box center [981, 326] width 33 height 29
select select "12"
click at [965, 312] on select "00 01 02 03 04 05 06 07 08 09 10 11 12 13 14 15 16 17 18 19 20 21 22 23" at bounding box center [981, 326] width 33 height 29
type input "12:00"
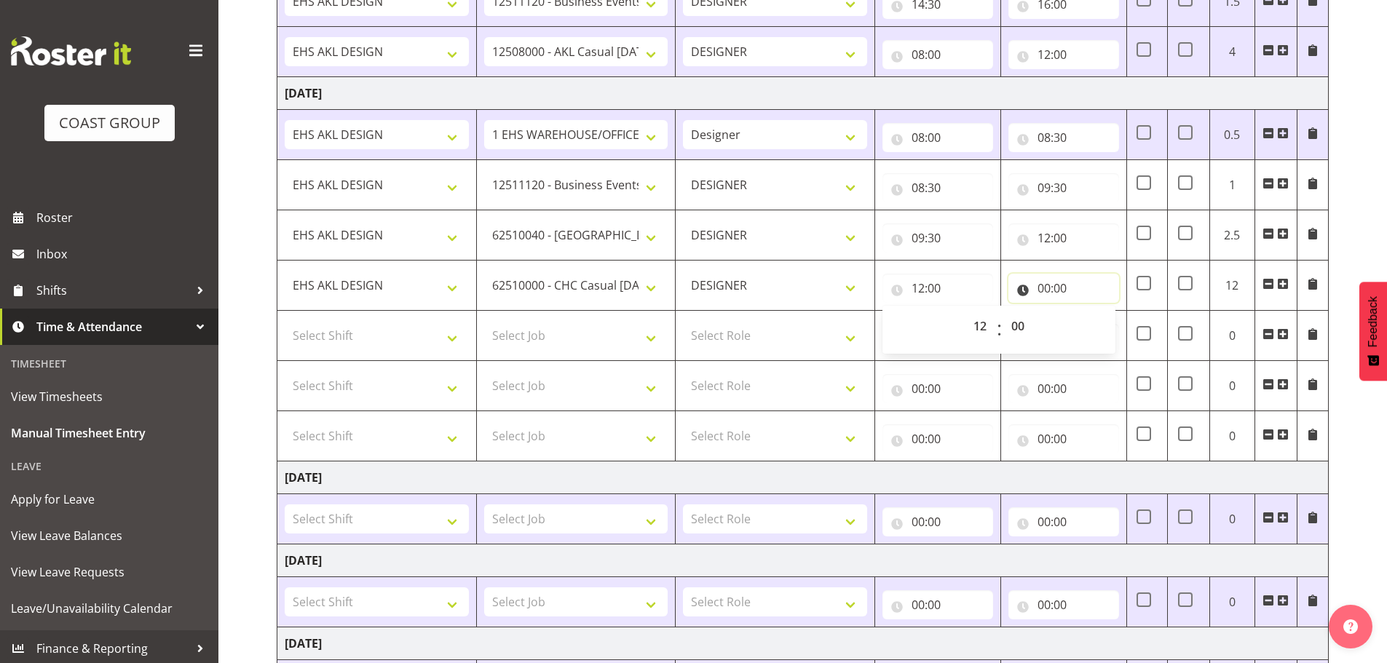
click at [1045, 286] on input "00:00" at bounding box center [1063, 288] width 111 height 29
click at [1104, 320] on select "00 01 02 03 04 05 06 07 08 09 10 11 12 13 14 15 16 17 18 19 20 21 22 23" at bounding box center [1107, 326] width 33 height 29
select select "13"
click at [1091, 312] on select "00 01 02 03 04 05 06 07 08 09 10 11 12 13 14 15 16 17 18 19 20 21 22 23" at bounding box center [1107, 326] width 33 height 29
type input "13:00"
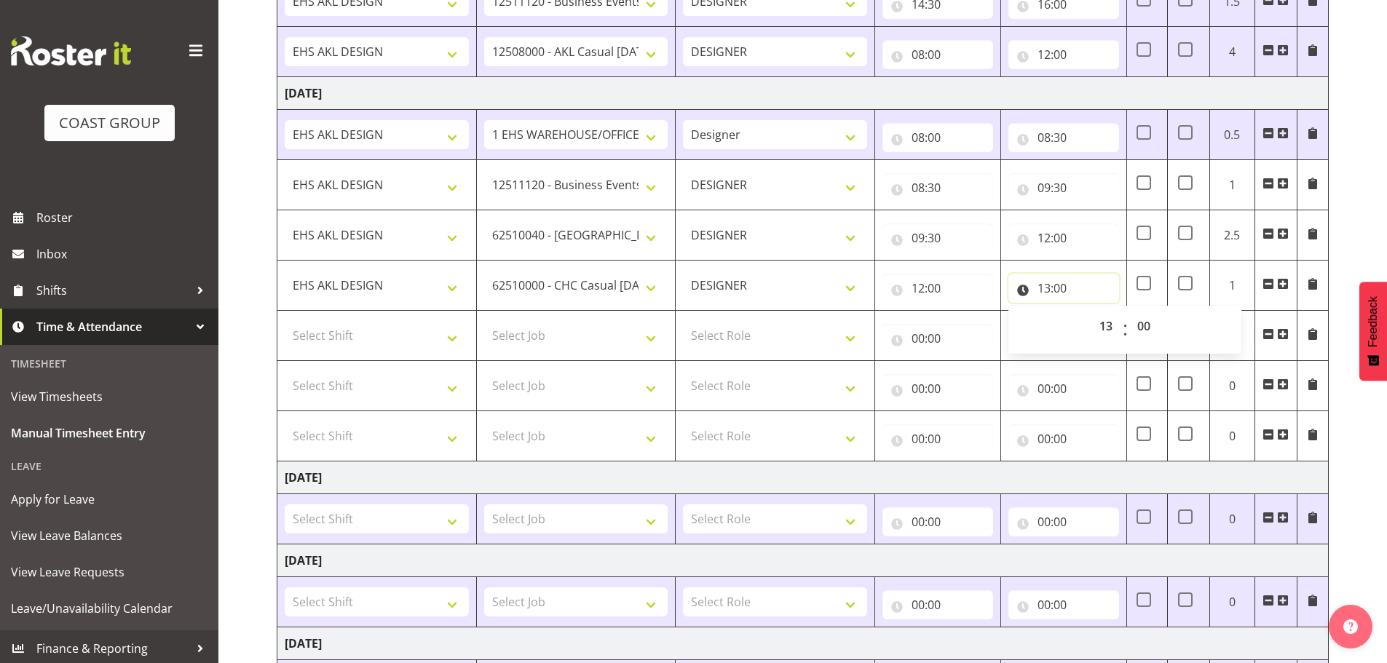
click at [1057, 286] on input "13:00" at bounding box center [1063, 288] width 111 height 29
click at [1101, 330] on select "00 01 02 03 04 05 06 07 08 09 10 11 12 13 14 15 16 17 18 19 20 21 22 23" at bounding box center [1107, 326] width 33 height 29
select select "15"
click at [1091, 312] on select "00 01 02 03 04 05 06 07 08 09 10 11 12 13 14 15 16 17 18 19 20 21 22 23" at bounding box center [1107, 326] width 33 height 29
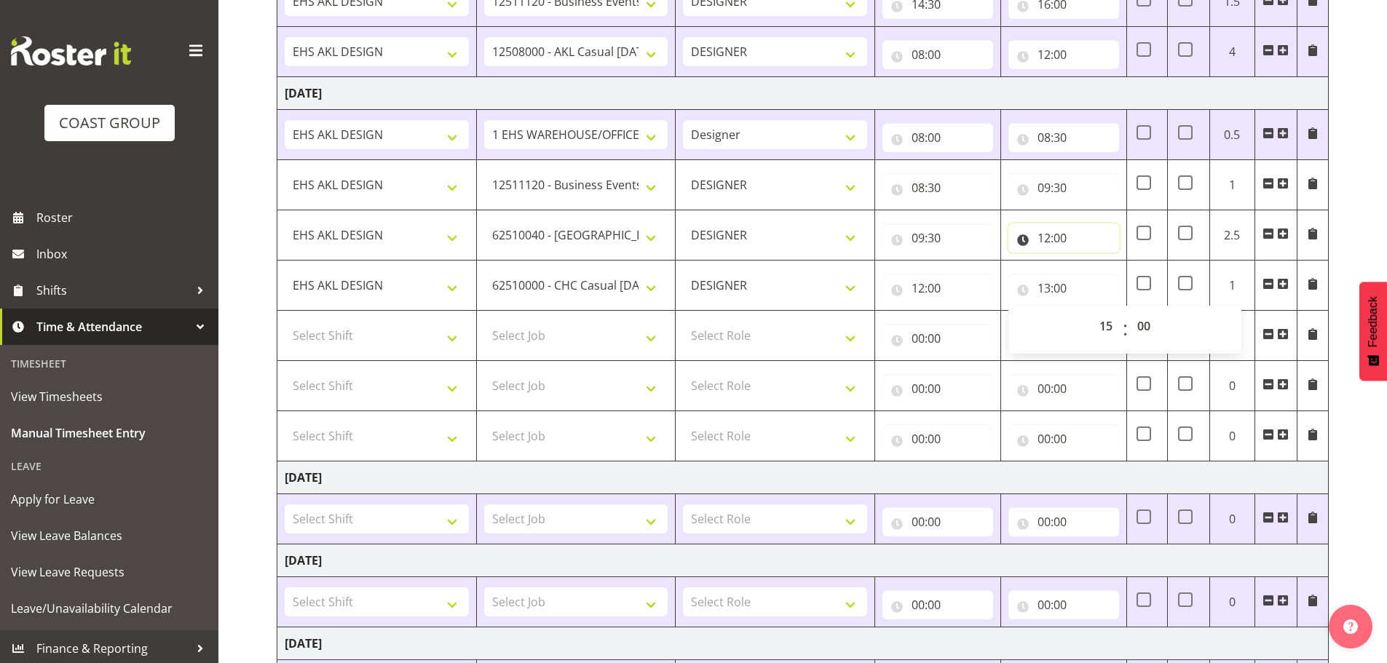
type input "15:00"
click at [1098, 229] on input "12:00" at bounding box center [1063, 237] width 111 height 29
click at [1059, 233] on input "12:00" at bounding box center [1063, 237] width 111 height 29
click at [1054, 281] on input "15:00" at bounding box center [1063, 288] width 111 height 29
click at [1097, 318] on select "00 01 02 03 04 05 06 07 08 09 10 11 12 13 14 15 16 17 18 19 20 21 22 23" at bounding box center [1107, 326] width 33 height 29
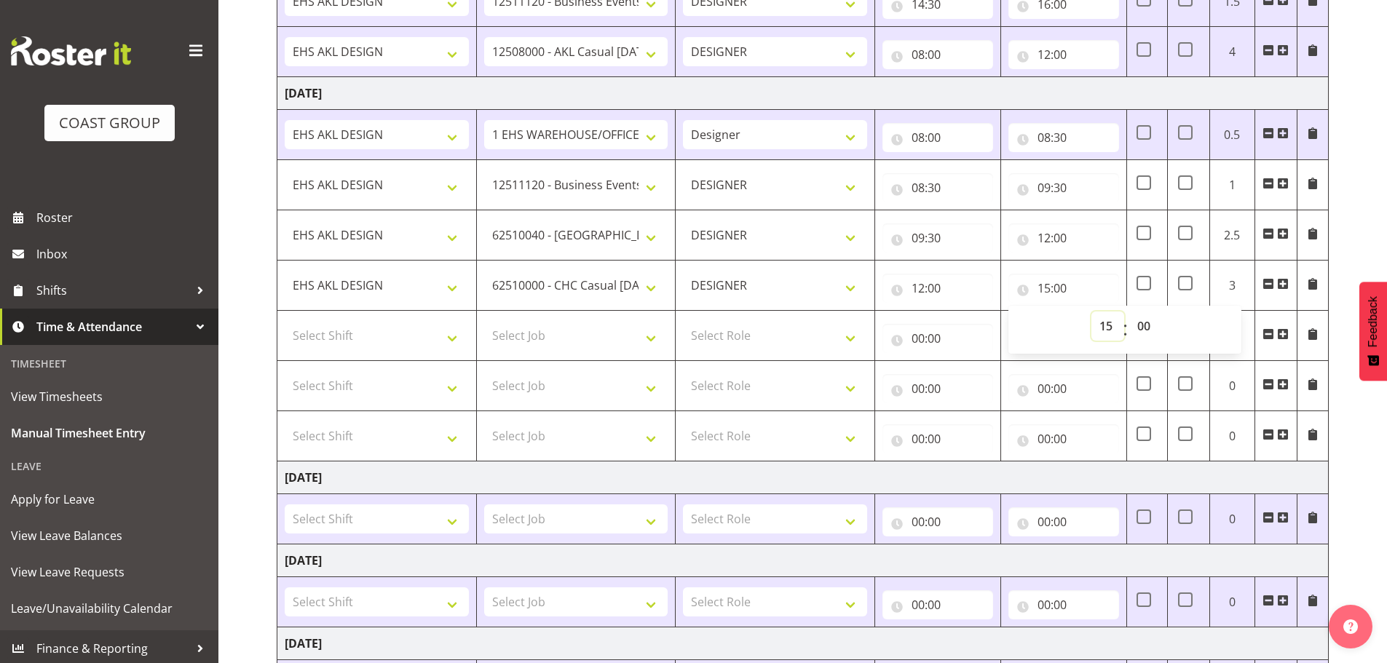
select select "14"
click at [1091, 312] on select "00 01 02 03 04 05 06 07 08 09 10 11 12 13 14 15 16 17 18 19 20 21 22 23" at bounding box center [1107, 326] width 33 height 29
type input "14:00"
click at [380, 352] on td "Select Shift EHS AKL DESIGN" at bounding box center [376, 336] width 199 height 50
click at [376, 340] on select "Select Shift EHS AKL DESIGN" at bounding box center [377, 335] width 184 height 29
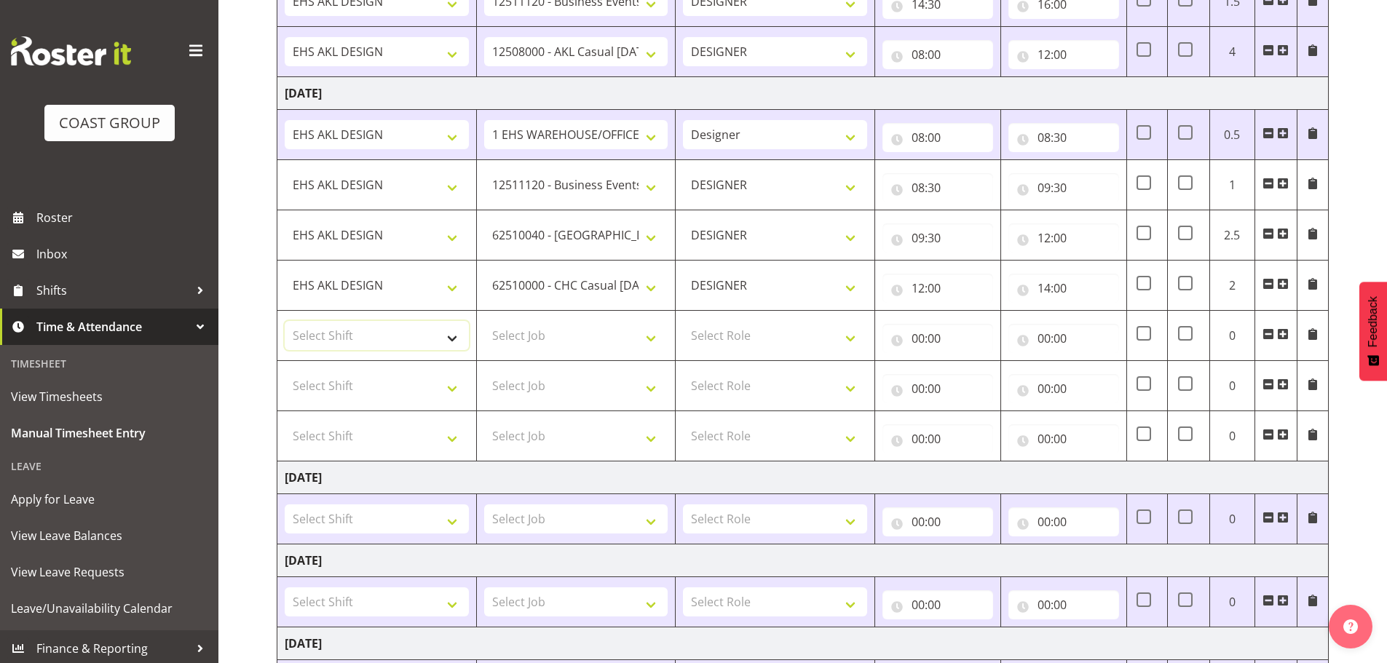
select select "1321"
click at [285, 321] on select "Select Shift EHS AKL DESIGN" at bounding box center [377, 335] width 184 height 29
click at [510, 344] on select "Select Job 1 Carlton Events 1 [PERSON_NAME][GEOGRAPHIC_DATA] 1 [PERSON_NAME][GE…" at bounding box center [576, 335] width 184 height 29
click at [484, 321] on select "Select Job 1 Carlton Events 1 [PERSON_NAME][GEOGRAPHIC_DATA] 1 [PERSON_NAME][GE…" at bounding box center [576, 335] width 184 height 29
click at [512, 344] on select "1 Carlton Events 1 [PERSON_NAME] 1 [PERSON_NAME][GEOGRAPHIC_DATA] 1 EHS WAREHOU…" at bounding box center [576, 335] width 184 height 29
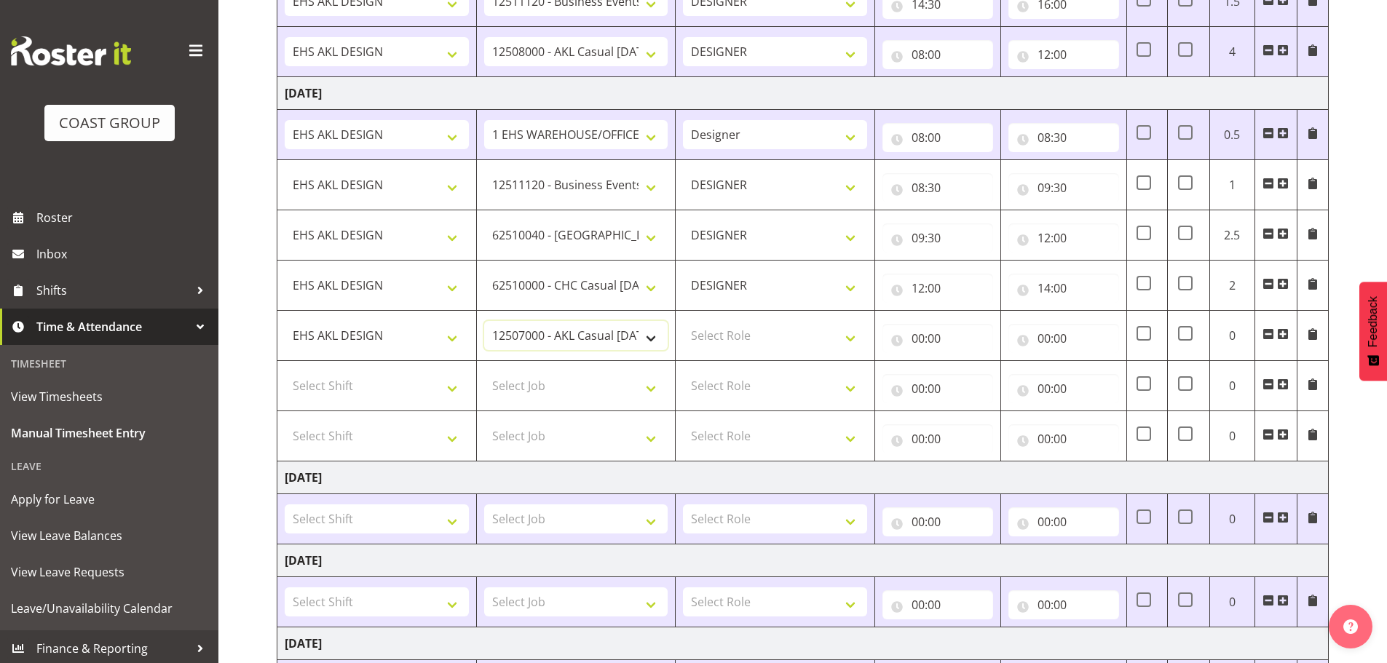
click at [520, 343] on select "1 Carlton Events 1 [PERSON_NAME] 1 [PERSON_NAME][GEOGRAPHIC_DATA] 1 EHS WAREHOU…" at bounding box center [576, 335] width 184 height 29
click at [526, 343] on select "1 Carlton Events 1 [PERSON_NAME] 1 [PERSON_NAME][GEOGRAPHIC_DATA] 1 EHS WAREHOU…" at bounding box center [576, 335] width 184 height 29
select select "8654"
click at [484, 321] on select "1 Carlton Events 1 [PERSON_NAME] 1 [PERSON_NAME][GEOGRAPHIC_DATA] 1 EHS WAREHOU…" at bounding box center [576, 335] width 184 height 29
click at [772, 344] on select "Select Role DESIGNER Designer" at bounding box center [775, 335] width 184 height 29
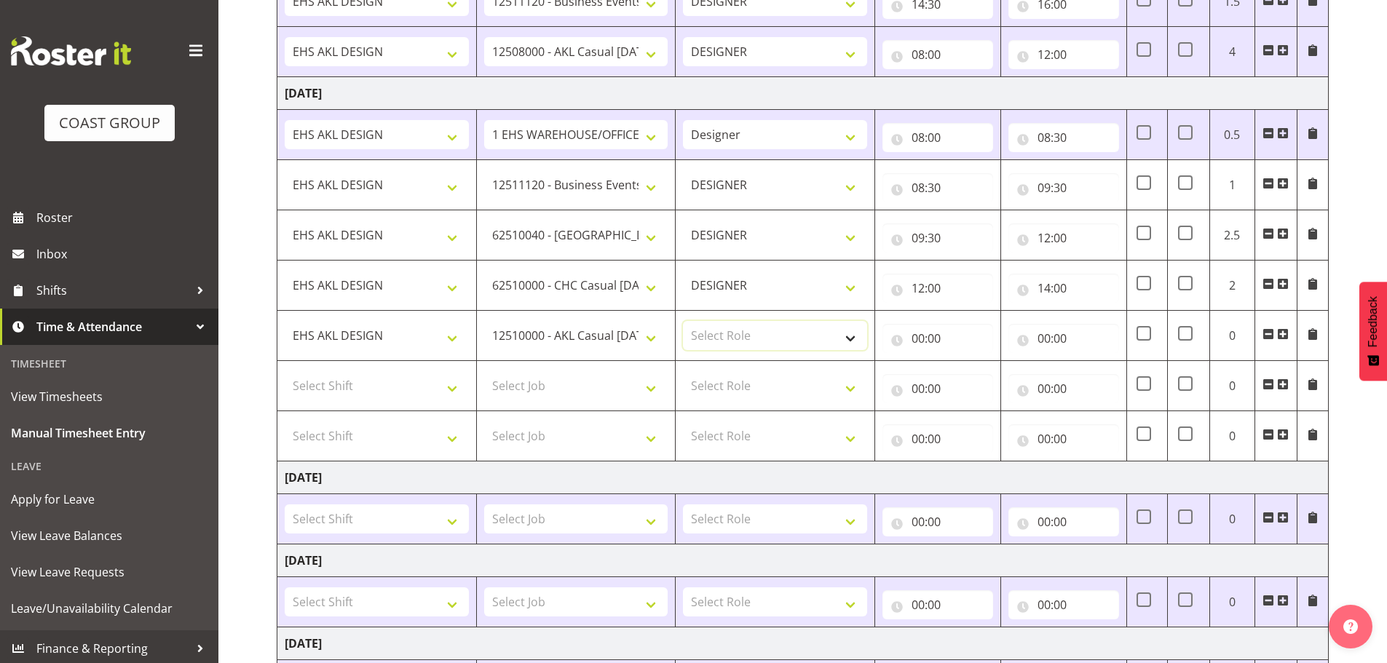
select select "215"
click at [683, 321] on select "Select Role DESIGNER Designer" at bounding box center [775, 335] width 184 height 29
click at [932, 343] on input "00:00" at bounding box center [937, 338] width 111 height 29
click at [967, 373] on select "00 01 02 03 04 05 06 07 08 09 10 11 12 13 14 15 16 17 18 19 20 21 22 23" at bounding box center [981, 376] width 33 height 29
select select "14"
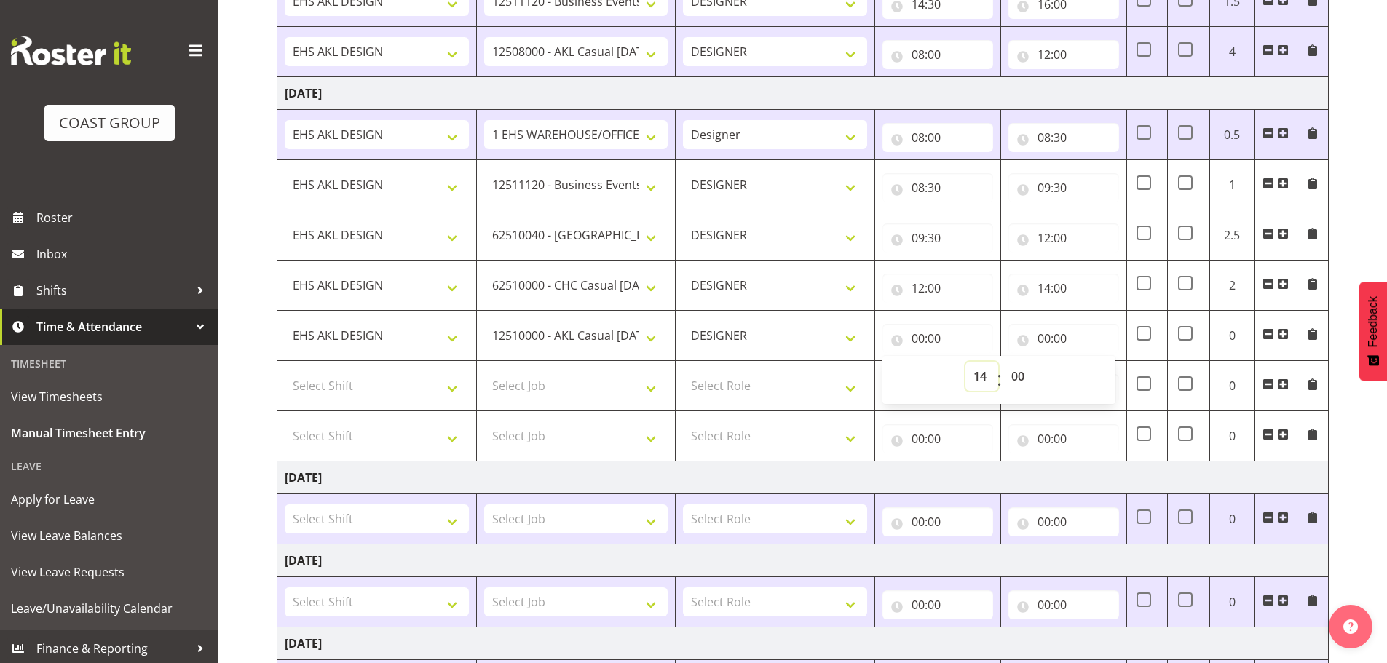
click at [965, 362] on select "00 01 02 03 04 05 06 07 08 09 10 11 12 13 14 15 16 17 18 19 20 21 22 23" at bounding box center [981, 376] width 33 height 29
type input "14:00"
click at [1061, 331] on input "00:00" at bounding box center [1063, 338] width 111 height 29
click at [1101, 376] on select "00 01 02 03 04 05 06 07 08 09 10 11 12 13 14 15 16 17 18 19 20 21 22 23" at bounding box center [1107, 376] width 33 height 29
select select "15"
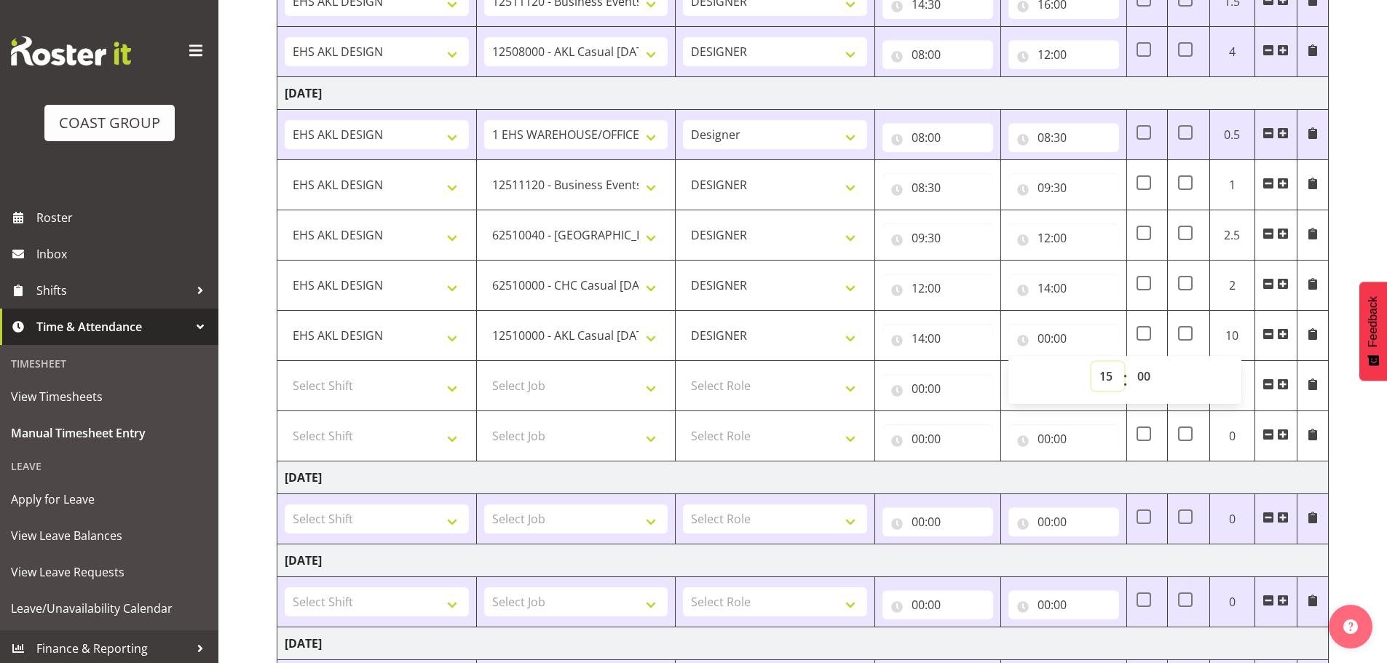
click at [1091, 362] on select "00 01 02 03 04 05 06 07 08 09 10 11 12 13 14 15 16 17 18 19 20 21 22 23" at bounding box center [1107, 376] width 33 height 29
type input "15:00"
click at [405, 393] on select "Select Shift EHS AKL DESIGN" at bounding box center [377, 385] width 184 height 29
select select "1321"
click at [285, 371] on select "Select Shift EHS AKL DESIGN" at bounding box center [377, 385] width 184 height 29
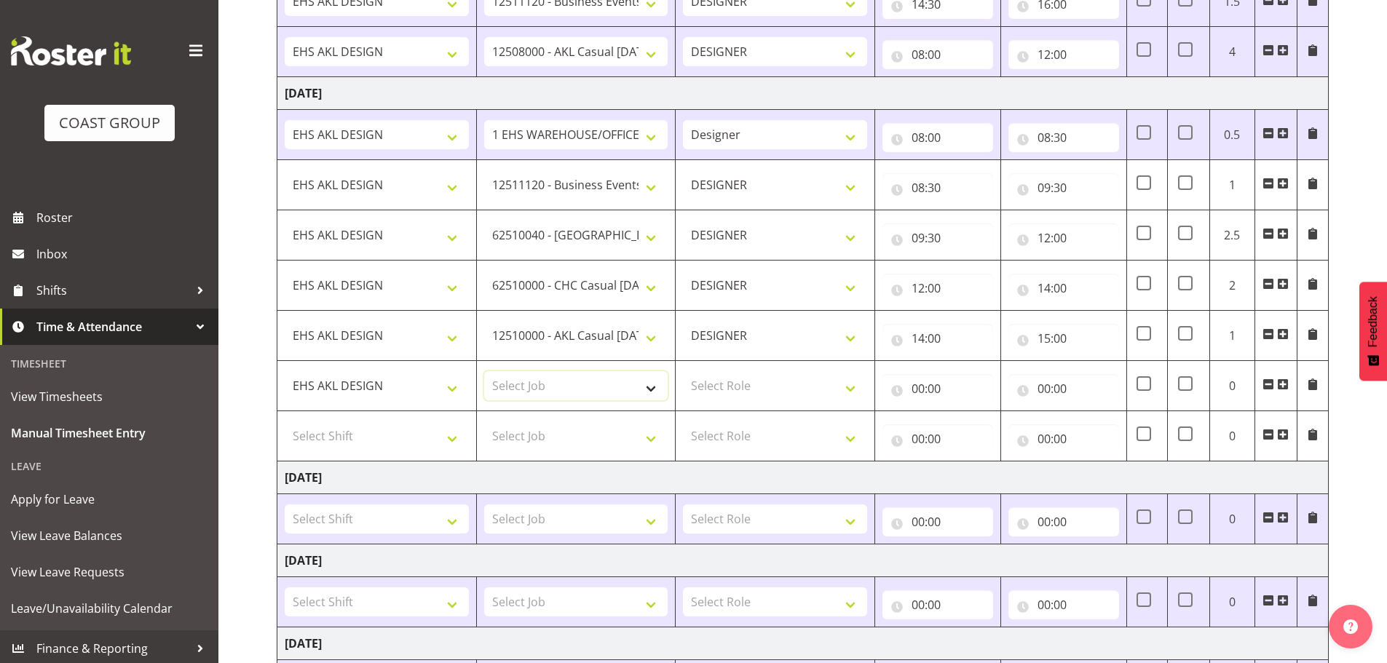
click at [524, 378] on select "Select Job 1 Carlton Events 1 [PERSON_NAME][GEOGRAPHIC_DATA] 1 [PERSON_NAME][GE…" at bounding box center [576, 385] width 184 height 29
select select "9358"
click at [484, 371] on select "Select Job 1 Carlton Events 1 [PERSON_NAME][GEOGRAPHIC_DATA] 1 [PERSON_NAME][GE…" at bounding box center [576, 385] width 184 height 29
click at [741, 384] on select "Select Role DESIGNER Designer" at bounding box center [775, 385] width 184 height 29
select select "215"
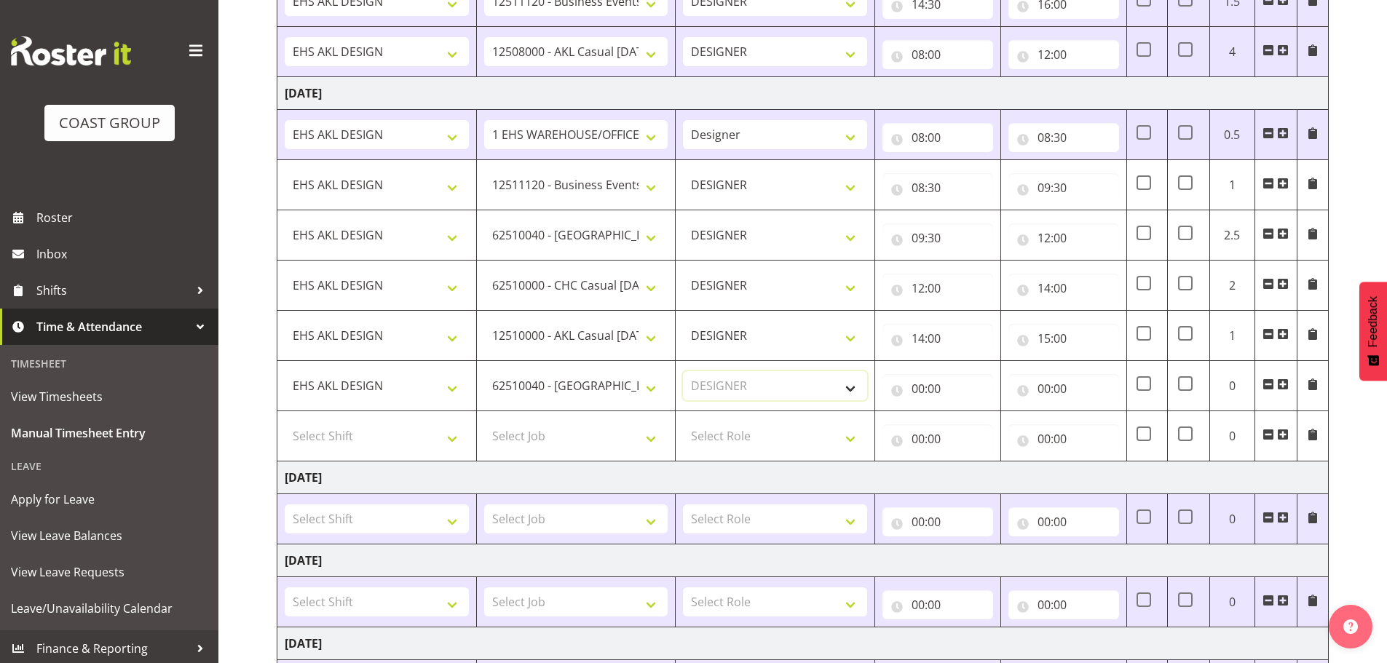
click at [683, 371] on select "Select Role DESIGNER Designer" at bounding box center [775, 385] width 184 height 29
click at [896, 390] on input "00:00" at bounding box center [937, 388] width 111 height 29
click at [970, 420] on select "00 01 02 03 04 05 06 07 08 09 10 11 12 13 14 15 16 17 18 19 20 21 22 23" at bounding box center [981, 426] width 33 height 29
select select "15"
click at [965, 412] on select "00 01 02 03 04 05 06 07 08 09 10 11 12 13 14 15 16 17 18 19 20 21 22 23" at bounding box center [981, 426] width 33 height 29
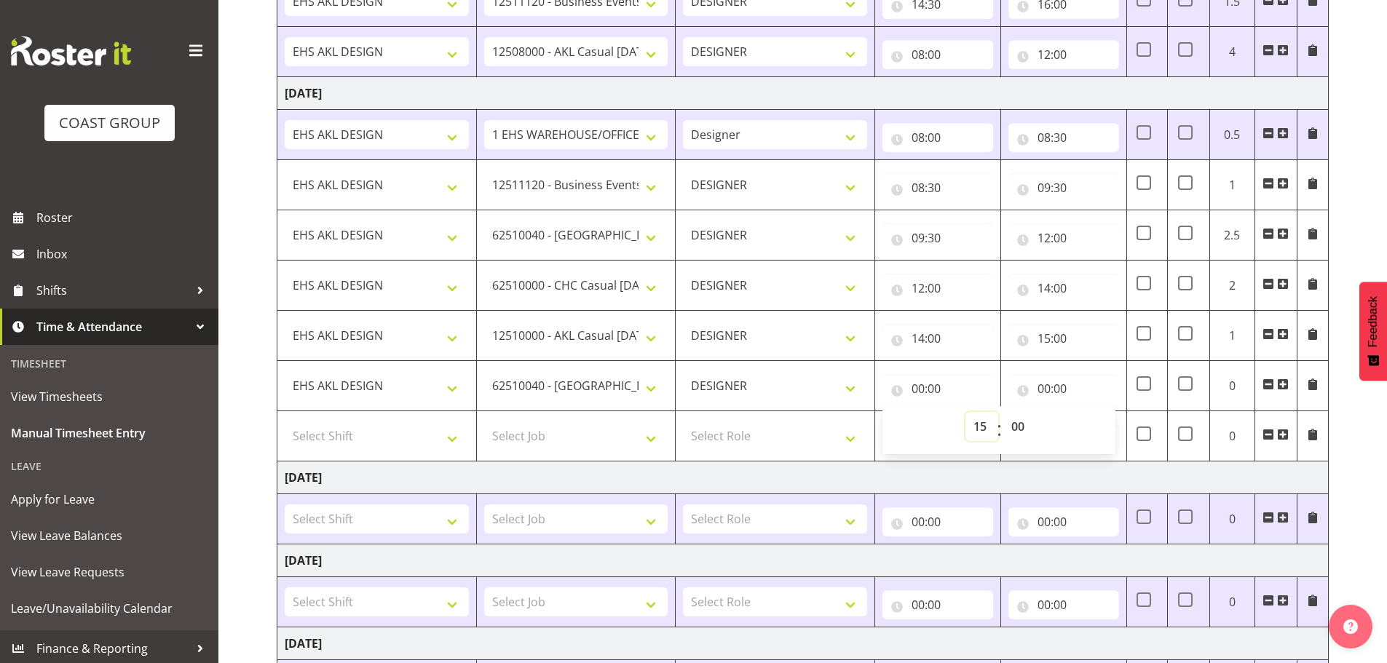
type input "15:00"
drag, startPoint x: 1049, startPoint y: 381, endPoint x: 1056, endPoint y: 389, distance: 11.4
click at [1050, 381] on input "00:00" at bounding box center [1063, 388] width 111 height 29
click at [1109, 424] on select "00 01 02 03 04 05 06 07 08 09 10 11 12 13 14 15 16 17 18 19 20 21 22 23" at bounding box center [1107, 426] width 33 height 29
select select "16"
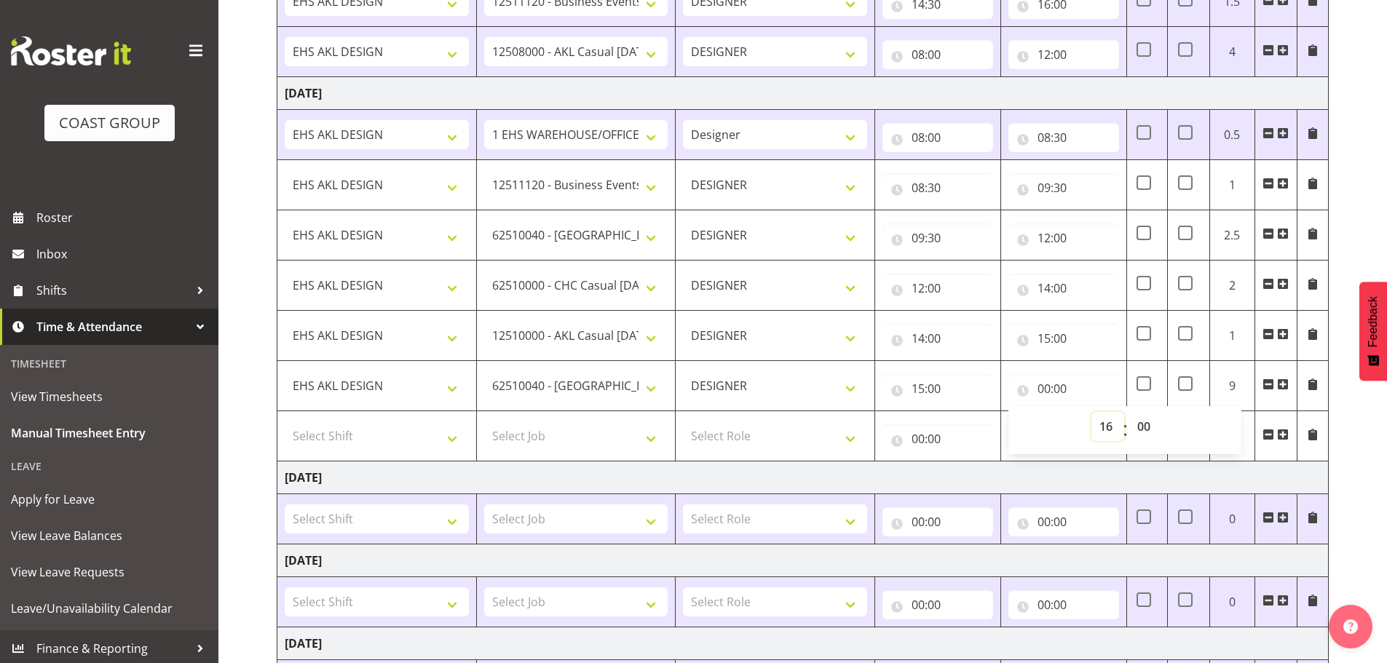
click at [1091, 412] on select "00 01 02 03 04 05 06 07 08 09 10 11 12 13 14 15 16 17 18 19 20 21 22 23" at bounding box center [1107, 426] width 33 height 29
type input "16:00"
drag, startPoint x: 402, startPoint y: 436, endPoint x: 400, endPoint y: 449, distance: 13.3
click at [402, 436] on select "Select Shift EHS AKL DESIGN" at bounding box center [377, 435] width 184 height 29
select select "1321"
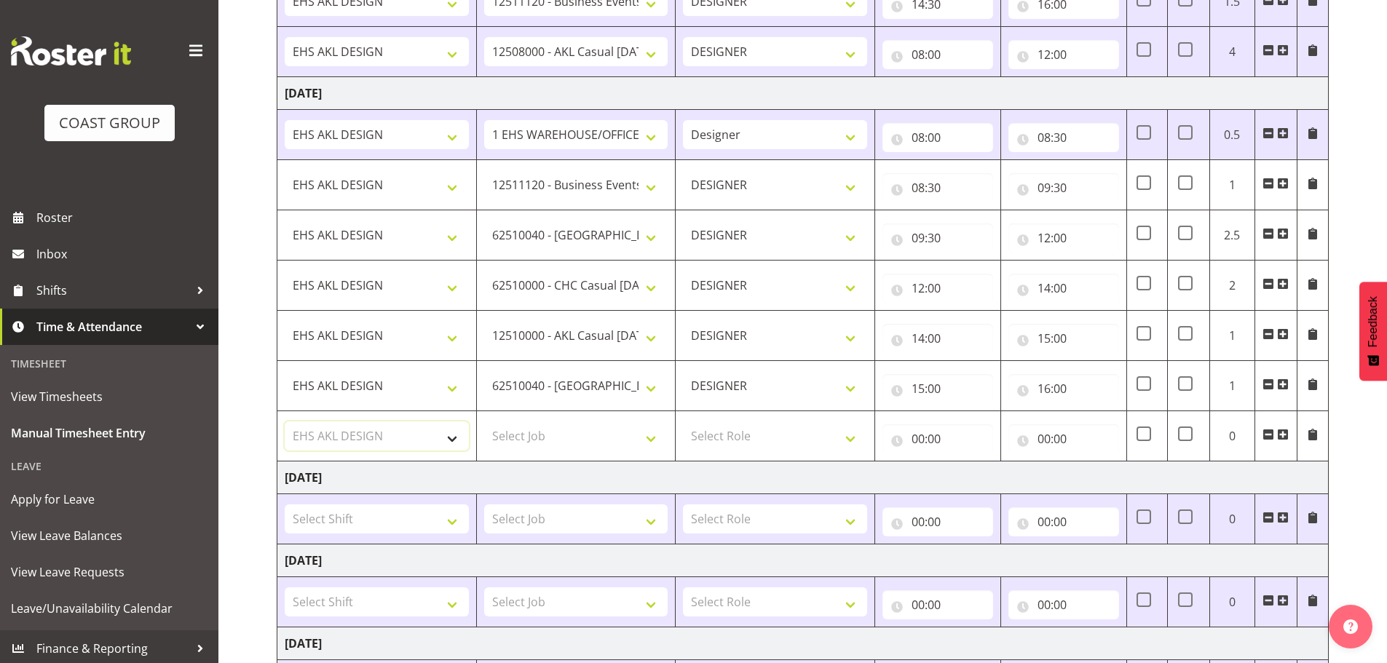
click at [285, 421] on select "Select Shift EHS AKL DESIGN" at bounding box center [377, 435] width 184 height 29
click at [585, 443] on select "Select Job 1 Carlton Events 1 [PERSON_NAME][GEOGRAPHIC_DATA] 1 [PERSON_NAME][GE…" at bounding box center [576, 435] width 184 height 29
select select "8933"
click at [484, 421] on select "Select Job 1 Carlton Events 1 [PERSON_NAME][GEOGRAPHIC_DATA] 1 [PERSON_NAME][GE…" at bounding box center [576, 435] width 184 height 29
click at [780, 440] on select "Select Role DESIGNER Designer" at bounding box center [775, 435] width 184 height 29
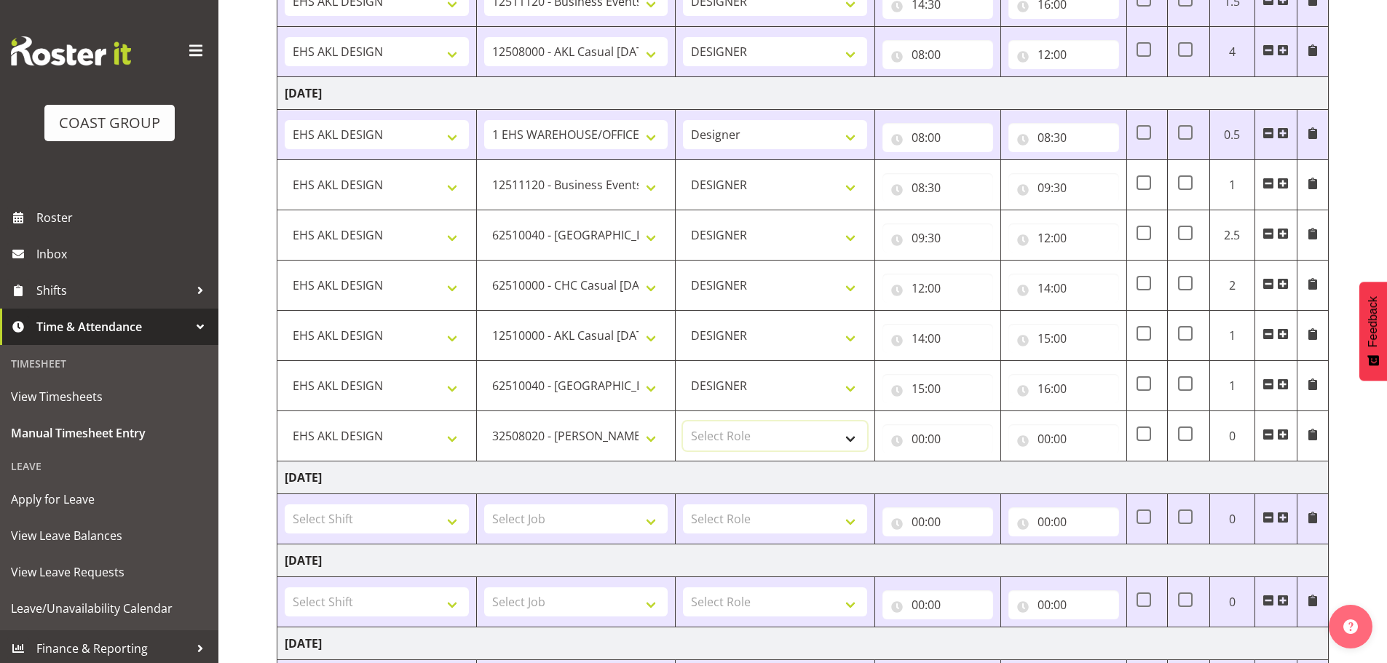
select select "215"
click at [683, 421] on select "Select Role DESIGNER Designer" at bounding box center [775, 435] width 184 height 29
click at [964, 436] on input "00:00" at bounding box center [937, 438] width 111 height 29
click at [991, 469] on select "00 01 02 03 04 05 06 07 08 09 10 11 12 13 14 15 16 17 18 19 20 21 22 23" at bounding box center [981, 476] width 33 height 29
select select "16"
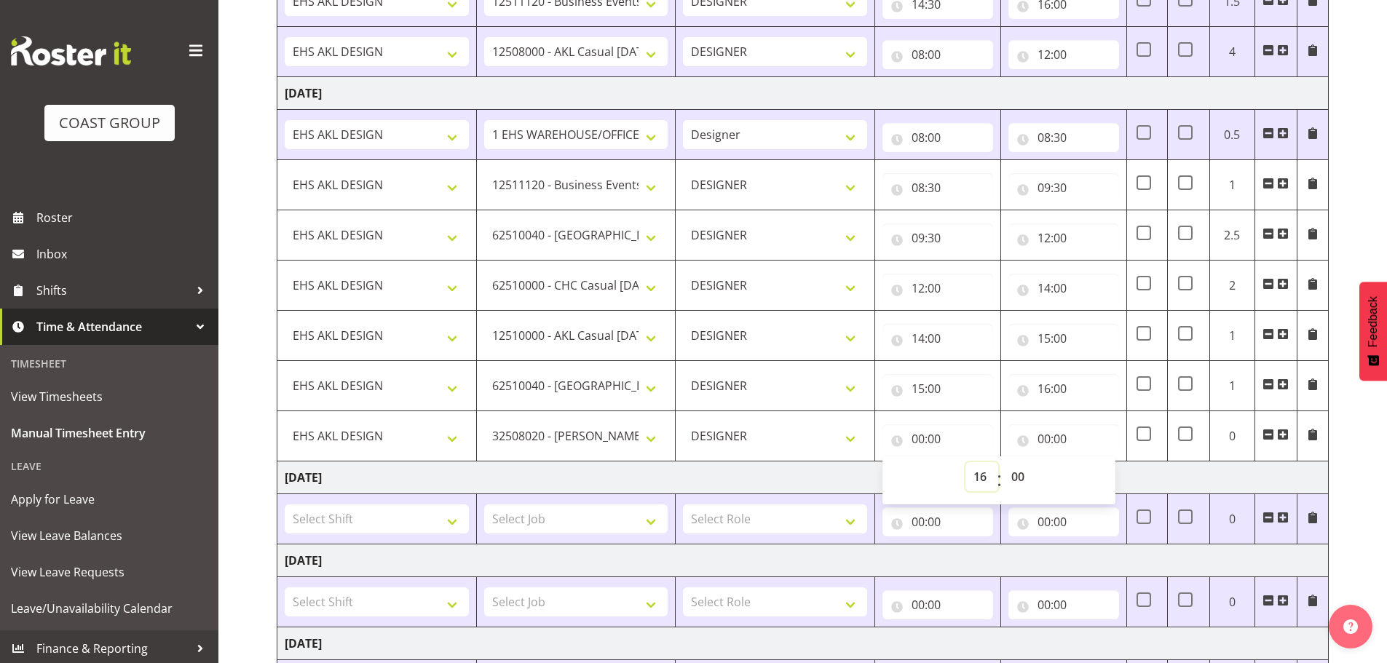
click at [965, 462] on select "00 01 02 03 04 05 06 07 08 09 10 11 12 13 14 15 16 17 18 19 20 21 22 23" at bounding box center [981, 476] width 33 height 29
type input "16:00"
click at [1053, 432] on input "00:00" at bounding box center [1063, 438] width 111 height 29
drag, startPoint x: 1103, startPoint y: 473, endPoint x: 1111, endPoint y: 464, distance: 12.9
click at [1103, 473] on select "00 01 02 03 04 05 06 07 08 09 10 11 12 13 14 15 16 17 18 19 20 21 22 23" at bounding box center [1107, 476] width 33 height 29
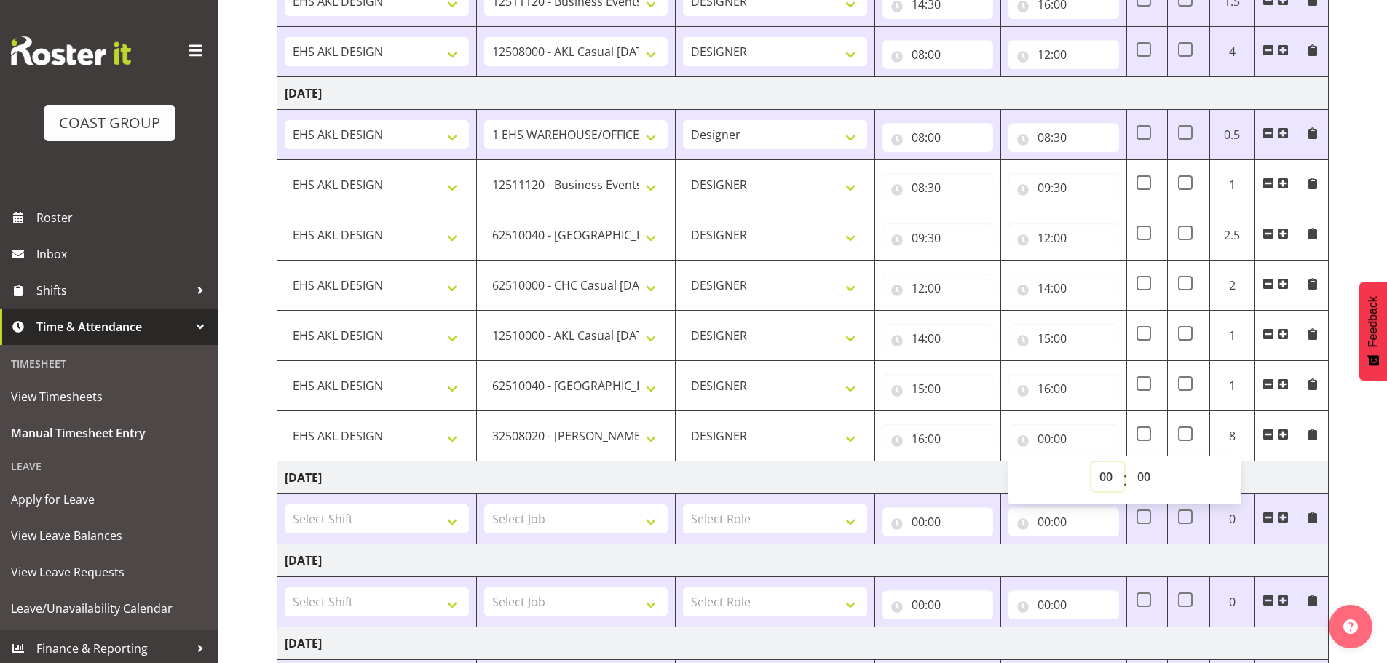
select select "17"
click at [1091, 462] on select "00 01 02 03 04 05 06 07 08 09 10 11 12 13 14 15 16 17 18 19 20 21 22 23" at bounding box center [1107, 476] width 33 height 29
type input "17:00"
click at [1145, 476] on select "00 01 02 03 04 05 06 07 08 09 10 11 12 13 14 15 16 17 18 19 20 21 22 23 24 25 2…" at bounding box center [1145, 476] width 33 height 29
select select "10"
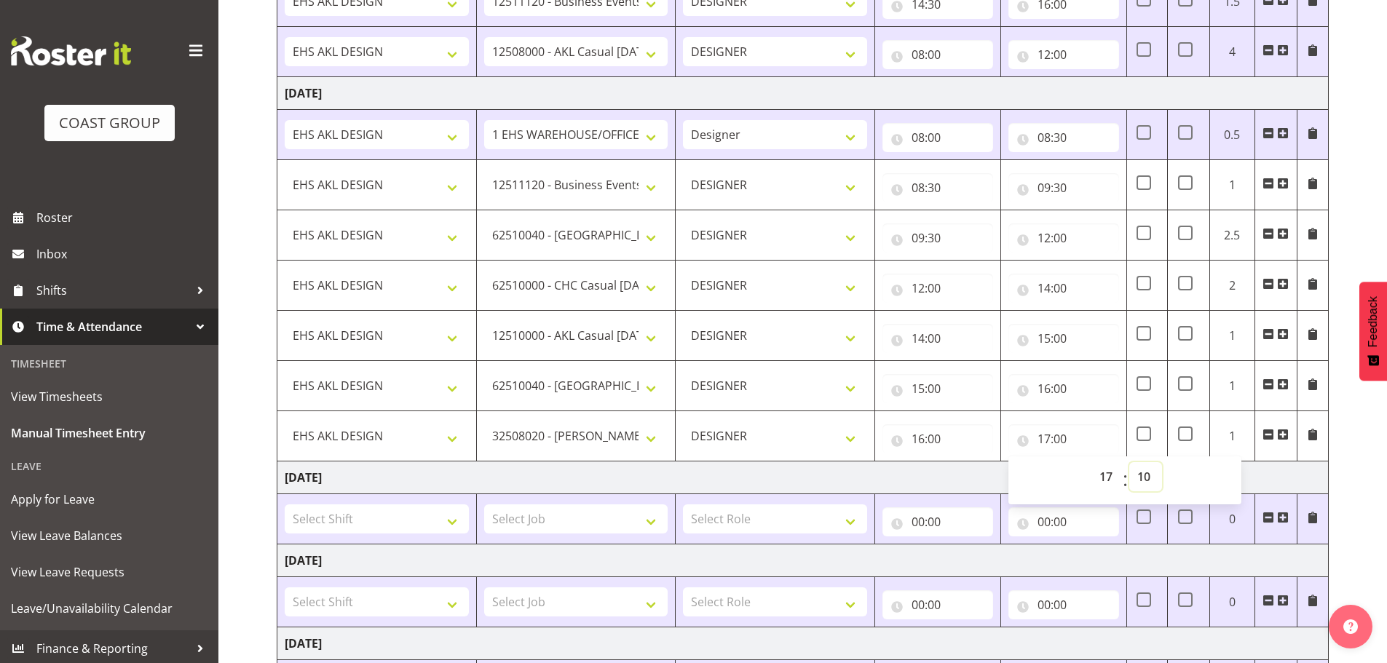
click at [1129, 462] on select "00 01 02 03 04 05 06 07 08 09 10 11 12 13 14 15 16 17 18 19 20 21 22 23 24 25 2…" at bounding box center [1145, 476] width 33 height 29
type input "17:10"
click at [1334, 416] on div "[DATE] - [DATE] MEA - Meal Allowance AWA - Away Allowence Shift Job Role Start …" at bounding box center [832, 320] width 1110 height 1276
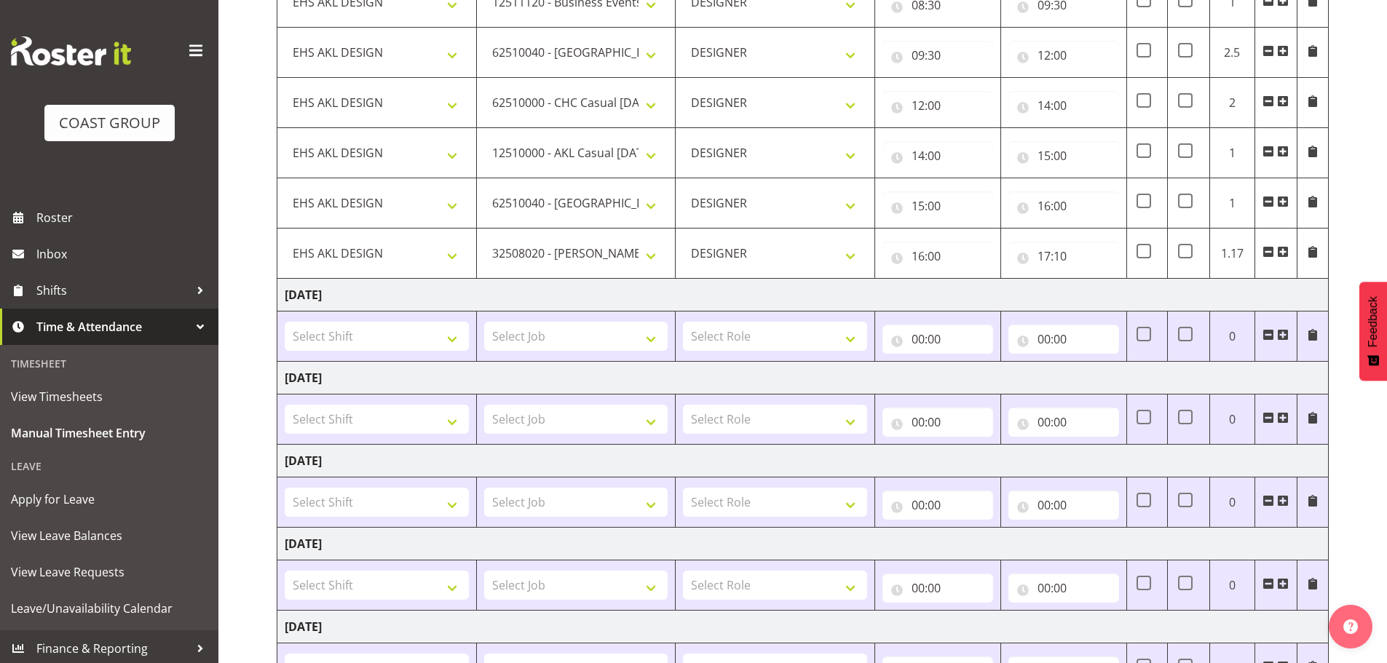
scroll to position [742, 0]
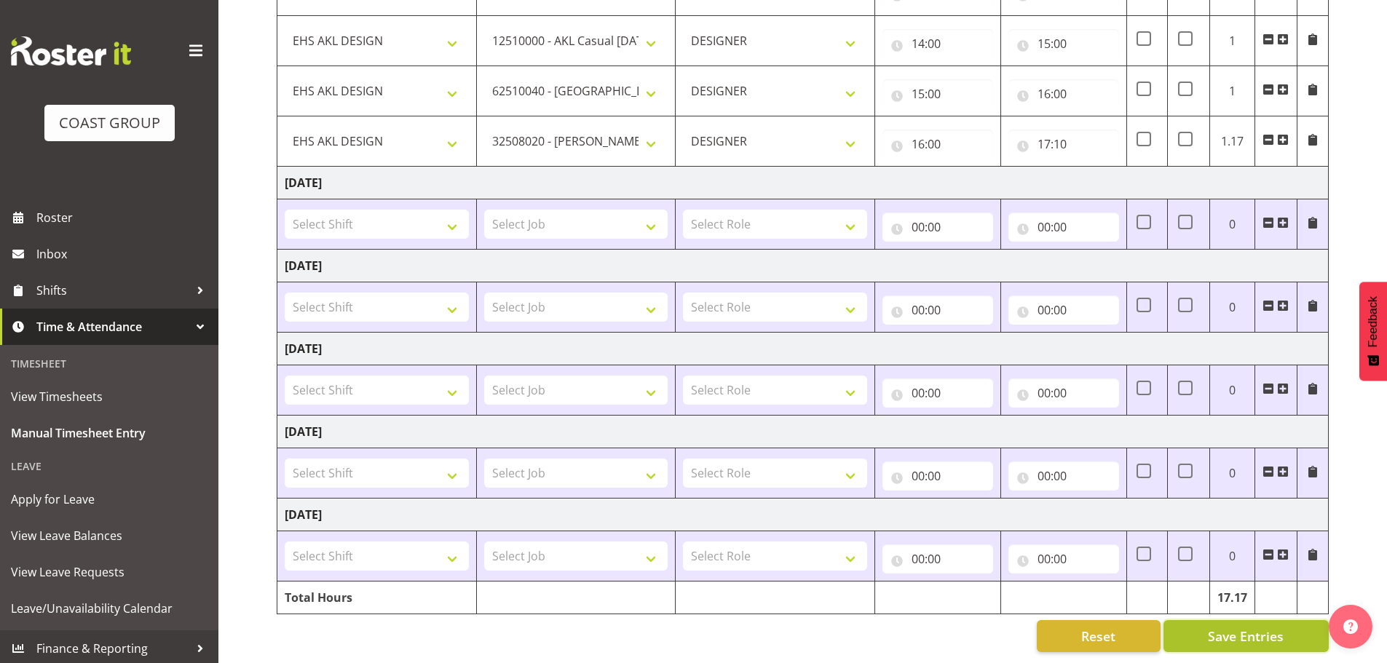
click at [1251, 620] on button "Save Entries" at bounding box center [1245, 636] width 165 height 32
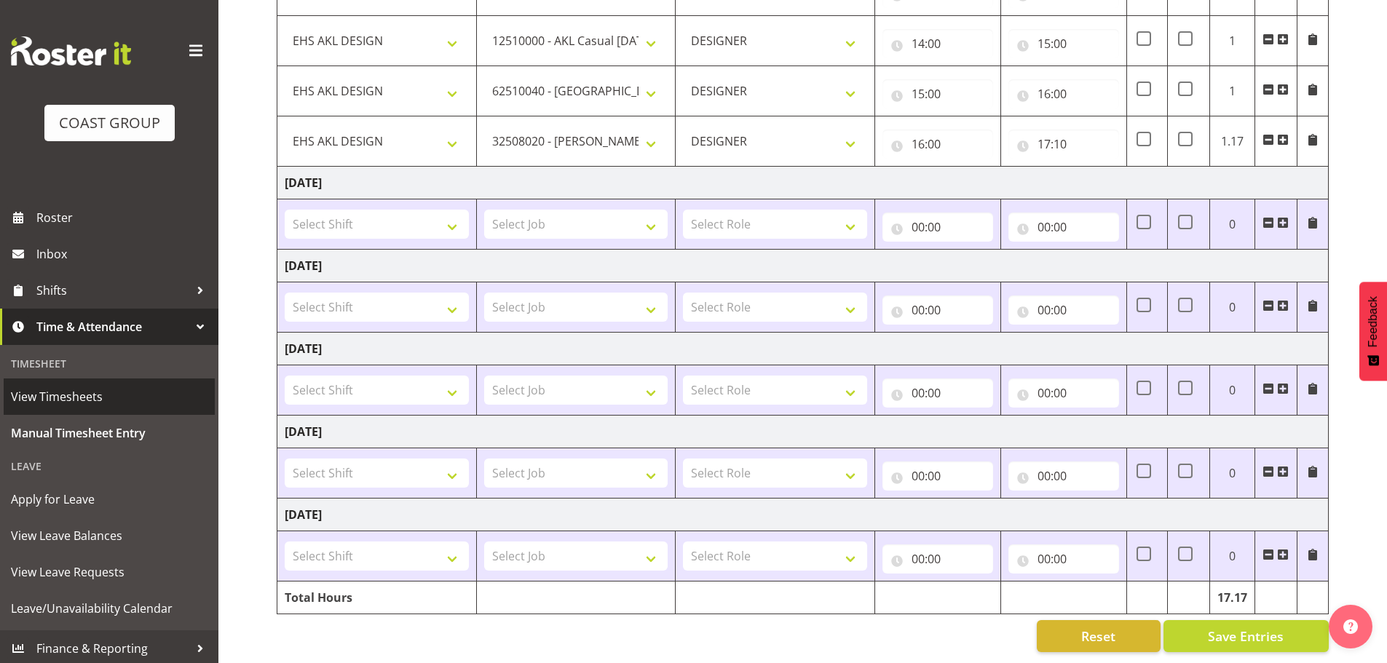
select select "10290"
select select "215"
type input "08:30"
type input "09:30"
select select "9358"
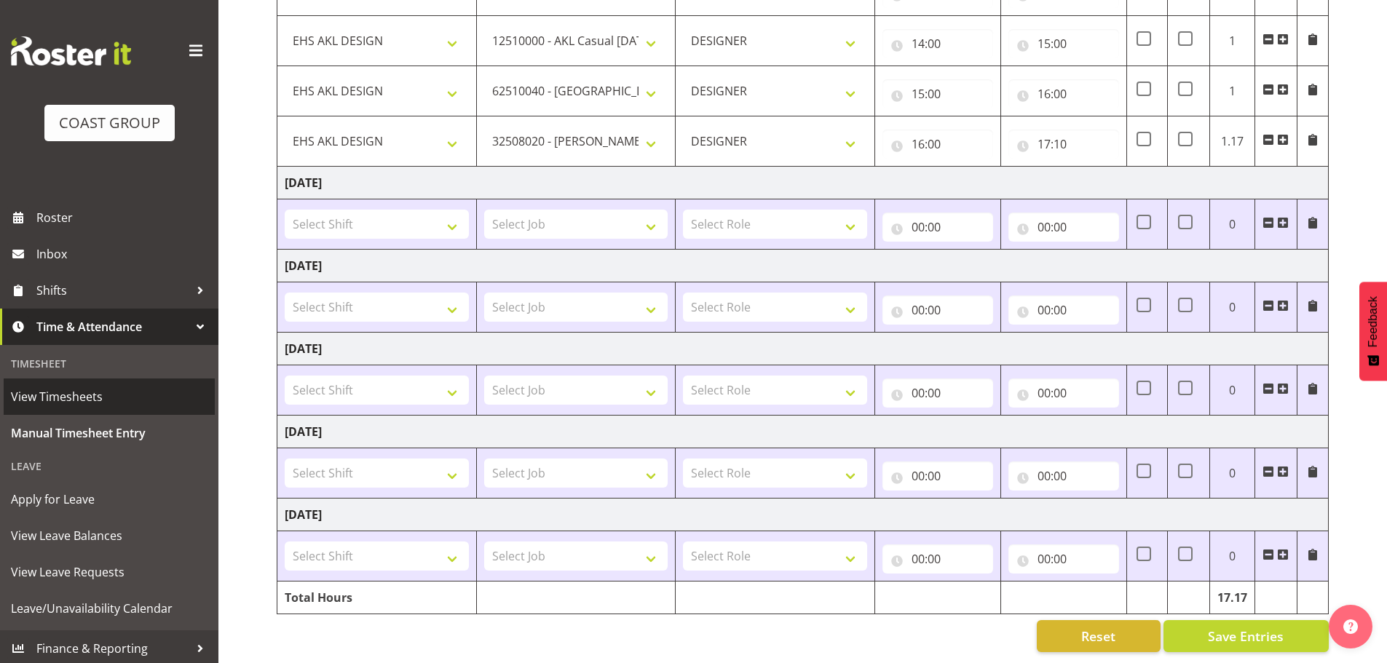
type input "09:30"
type input "12:00"
select select "8690"
type input "12:00"
type input "14:00"
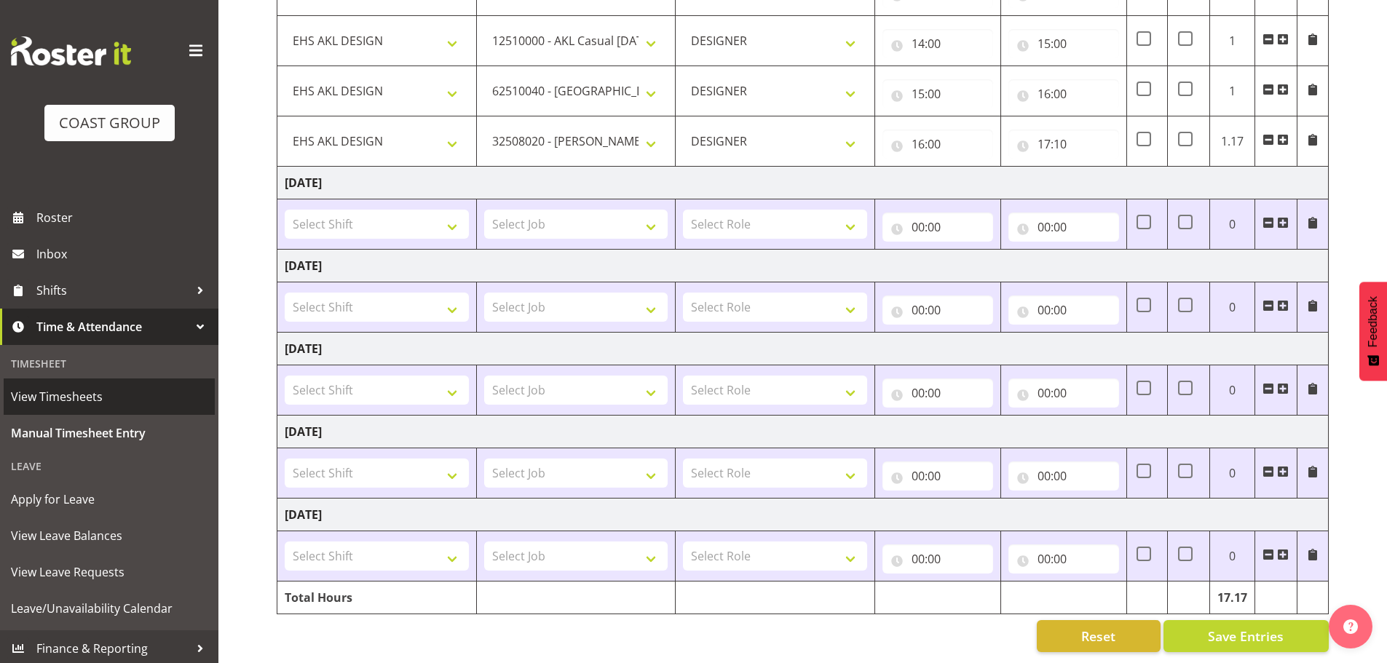
select select "8654"
type input "14:00"
type input "15:00"
select select "9358"
type input "15:00"
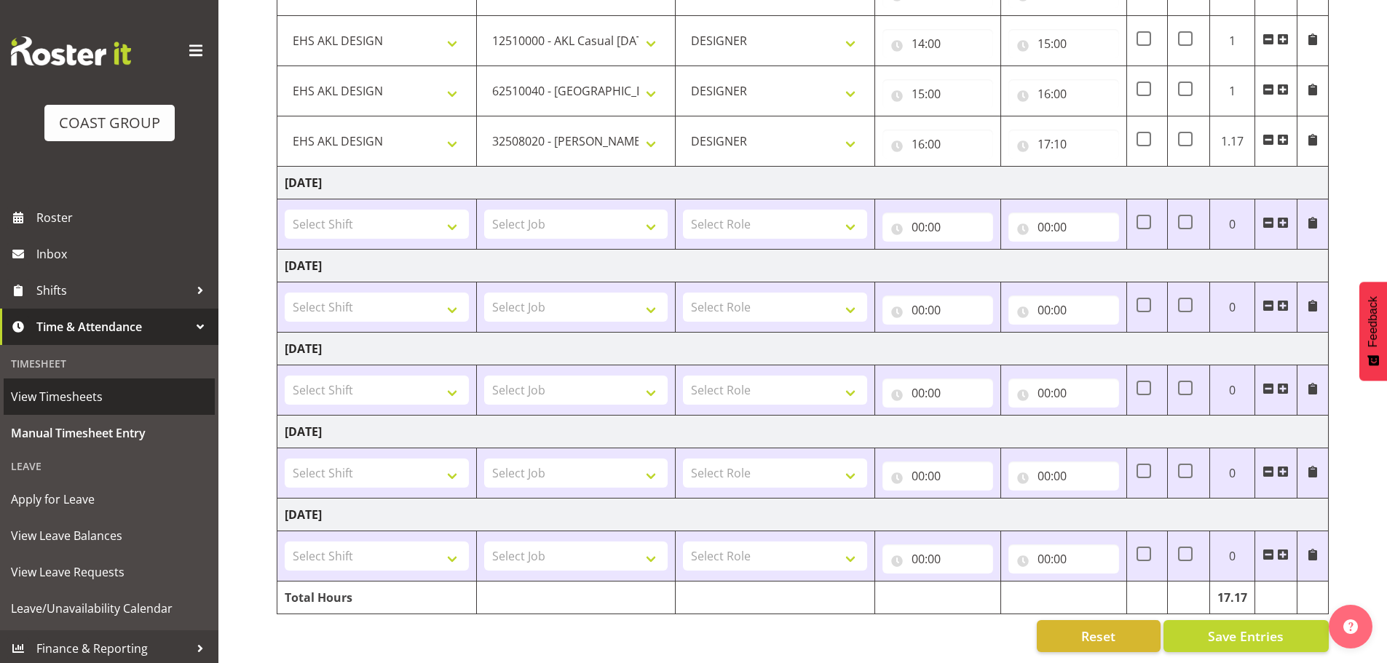
type input "16:00"
select select "8933"
type input "16:00"
type input "17:10"
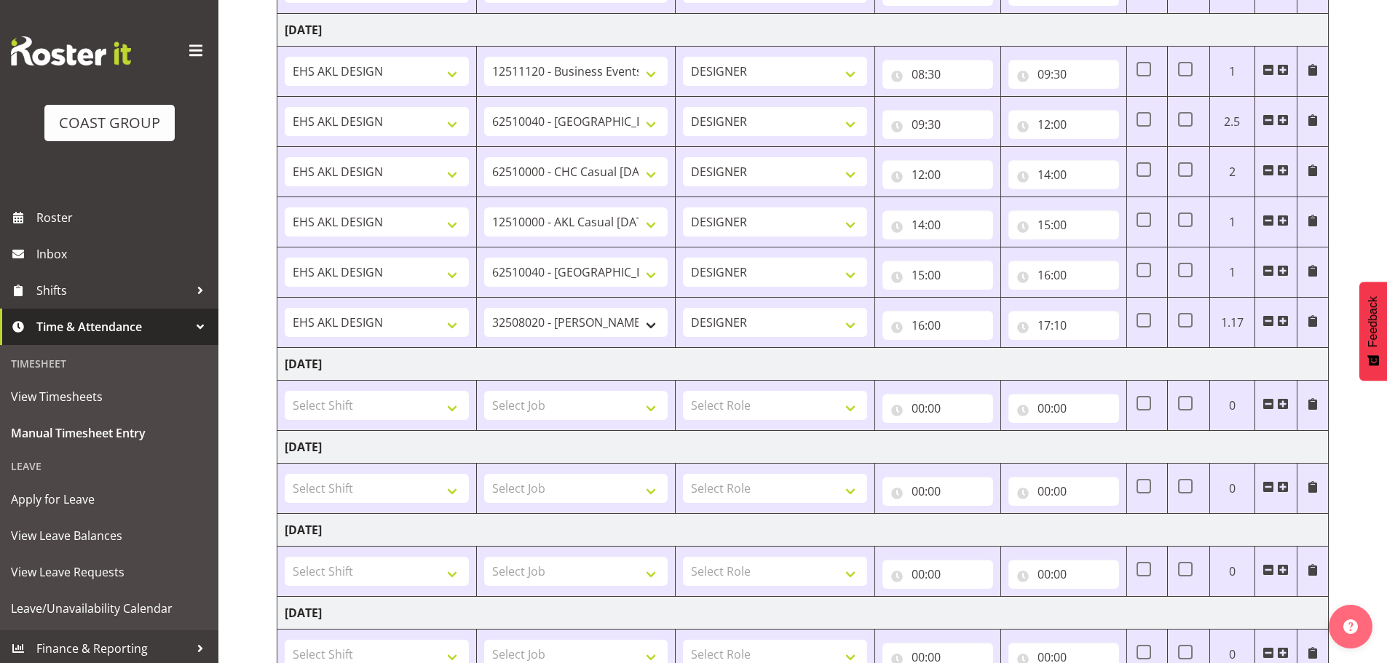
scroll to position [547, 0]
